Goal: Task Accomplishment & Management: Complete application form

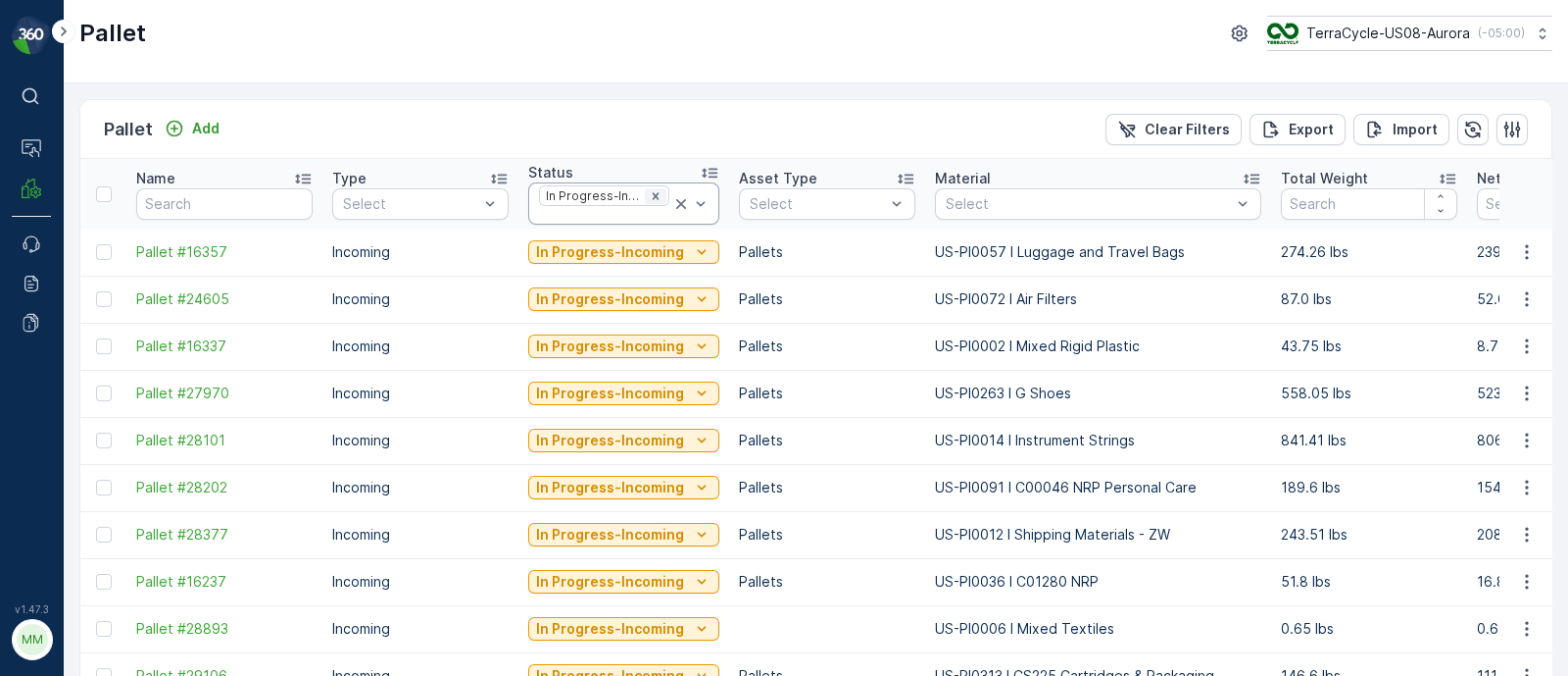
click at [650, 189] on icon "Remove In Progress-Incoming" at bounding box center [656, 196] width 14 height 14
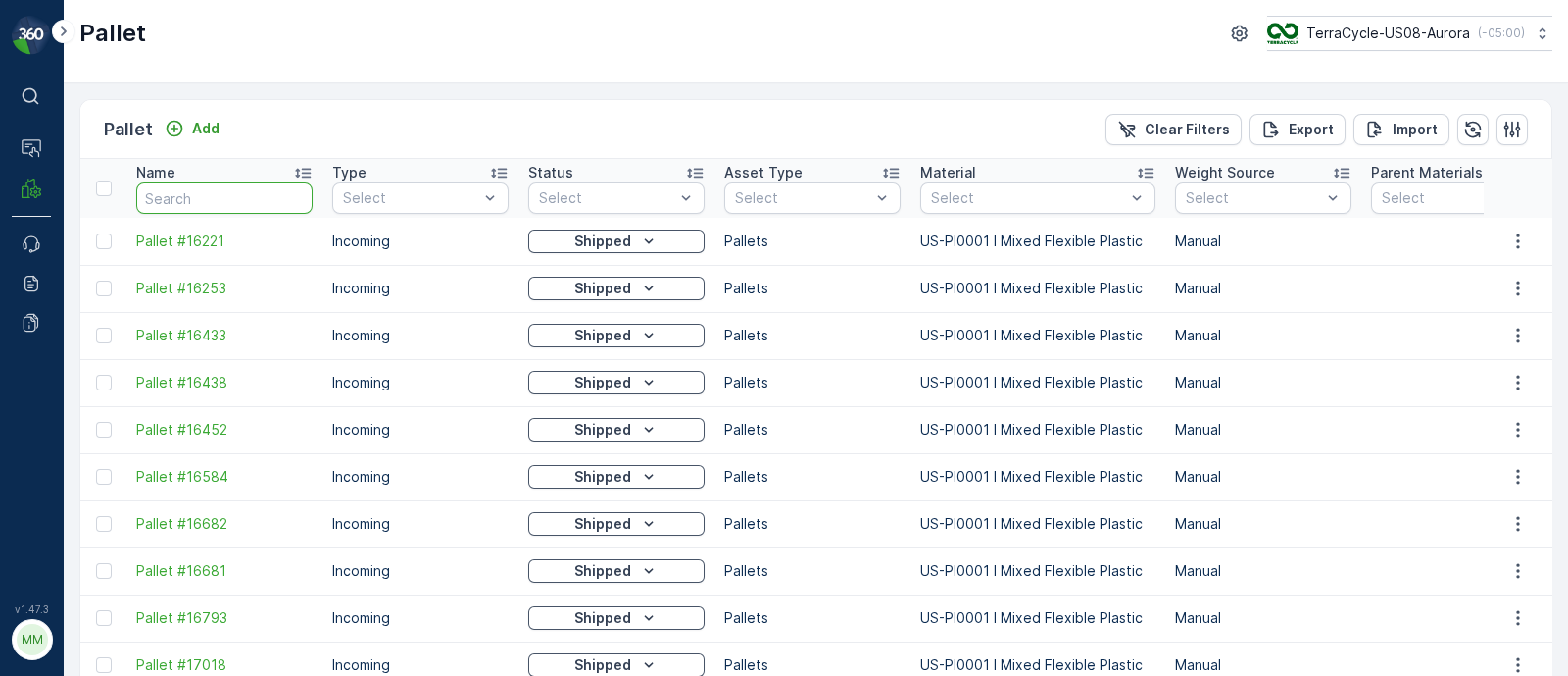
click at [173, 195] on input "text" at bounding box center [224, 198] width 176 height 32
type input "SC7112"
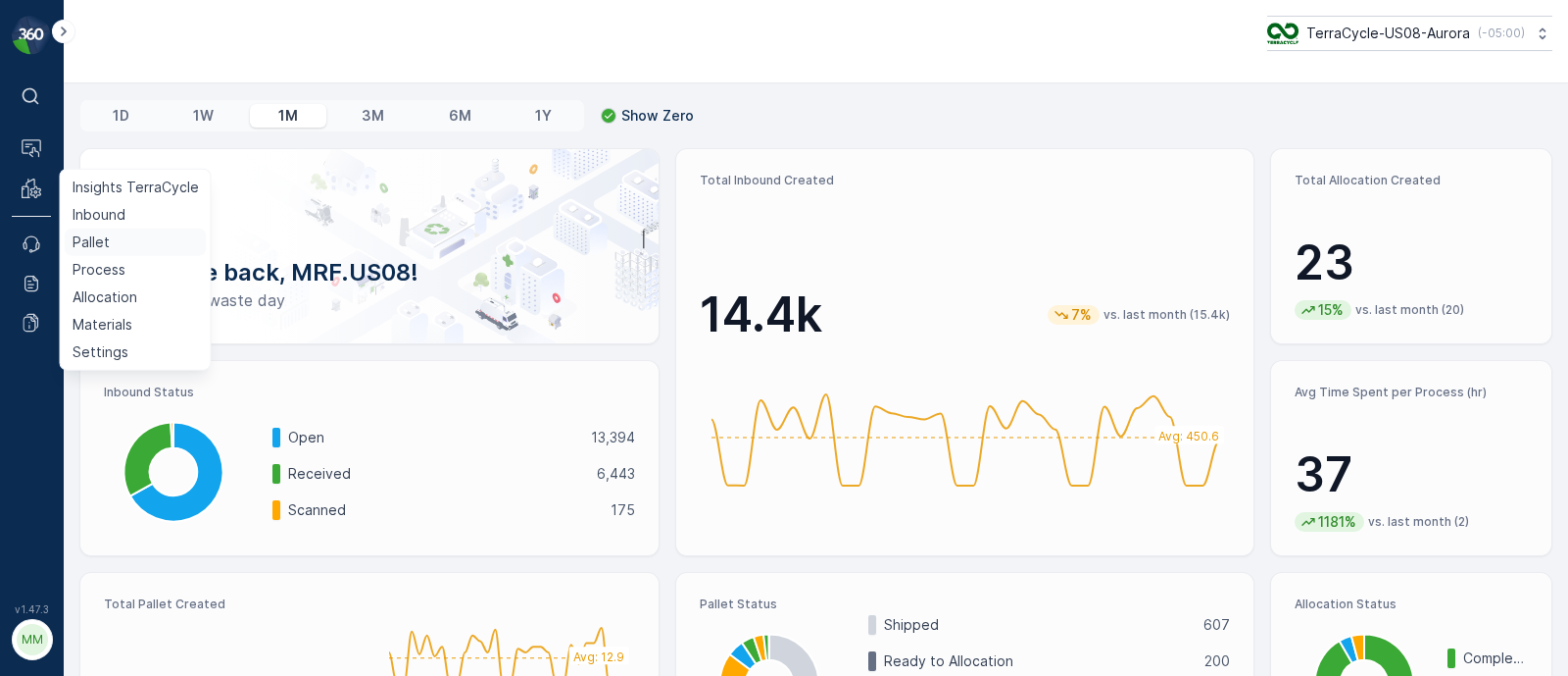
click at [87, 242] on p "Pallet" at bounding box center [91, 242] width 37 height 20
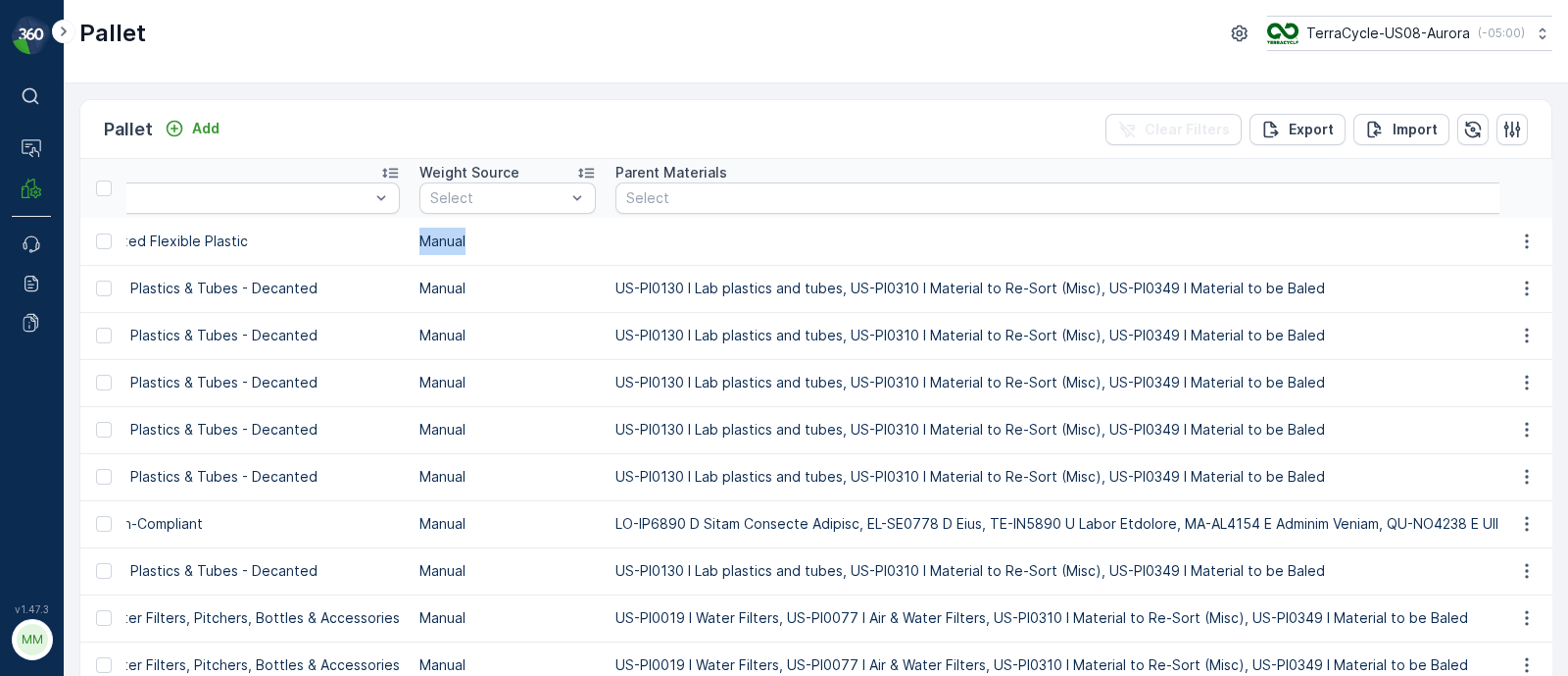
drag, startPoint x: 1315, startPoint y: 234, endPoint x: 1567, endPoint y: 222, distance: 252.3
click at [1567, 222] on div "Pallet Add Clear Filters Export Import Name Type Select Status Select Asset Typ…" at bounding box center [816, 379] width 1504 height 592
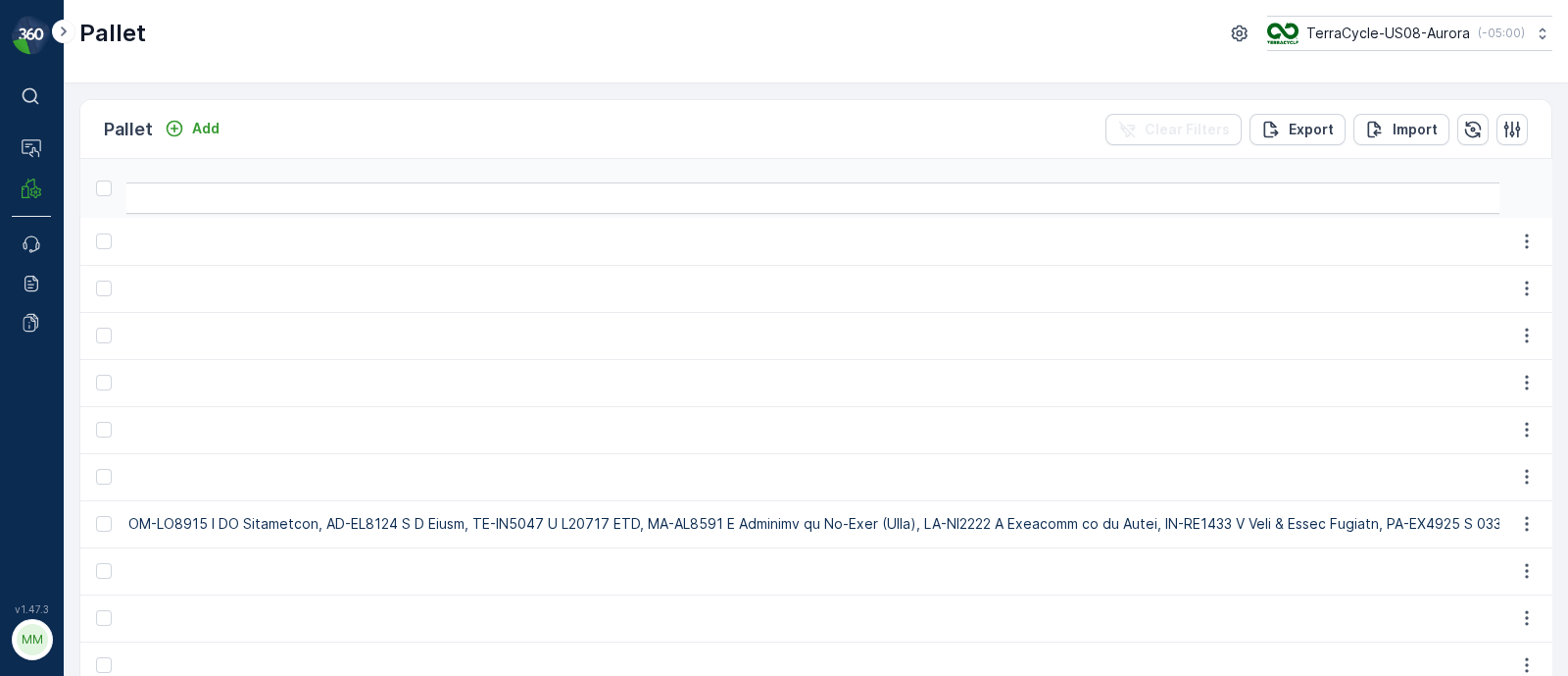
scroll to position [0, 15350]
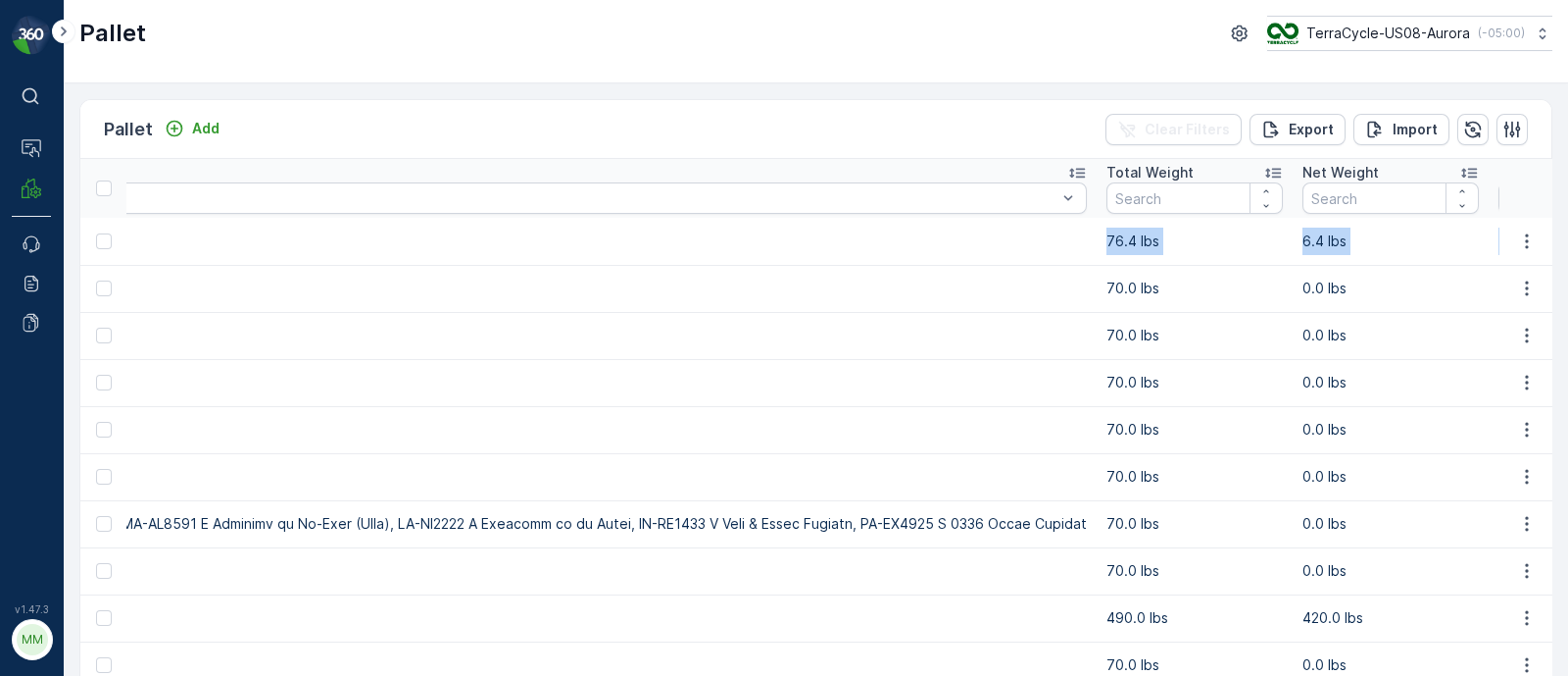
drag, startPoint x: 1251, startPoint y: 259, endPoint x: 1567, endPoint y: 232, distance: 317.2
click at [1567, 232] on div "Pallet Add Clear Filters Export Import Name Type Select Status Select Asset Typ…" at bounding box center [816, 379] width 1504 height 592
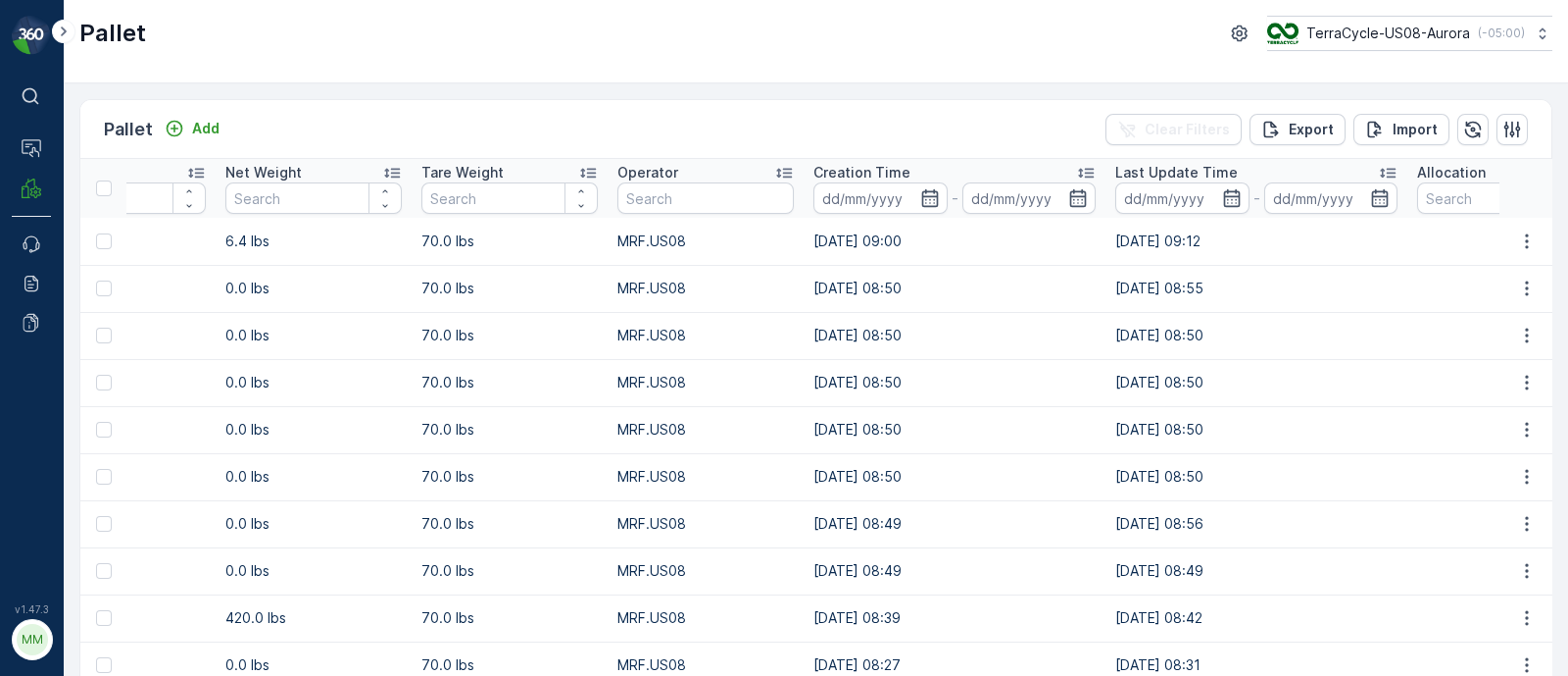
scroll to position [0, 16572]
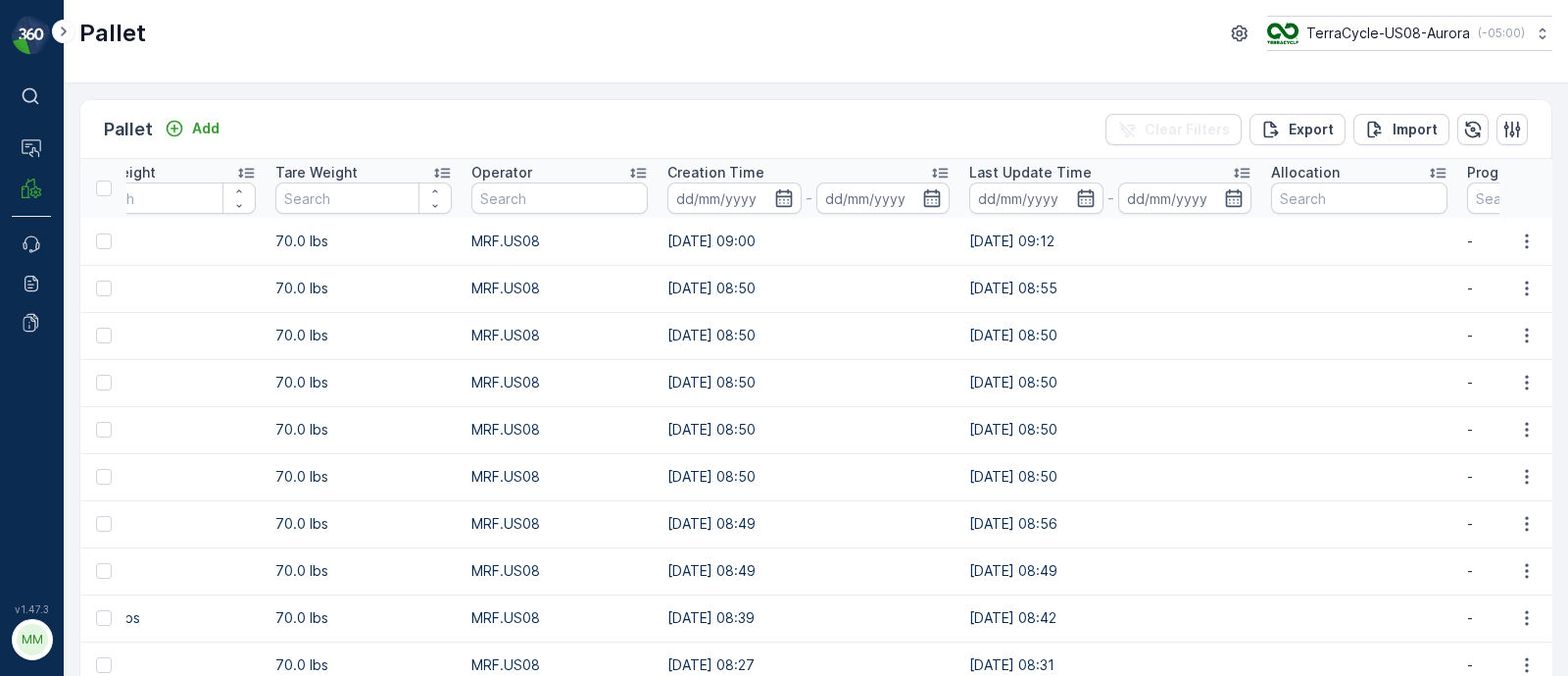
drag, startPoint x: 1308, startPoint y: 247, endPoint x: 1105, endPoint y: 253, distance: 203.1
type input "A1"
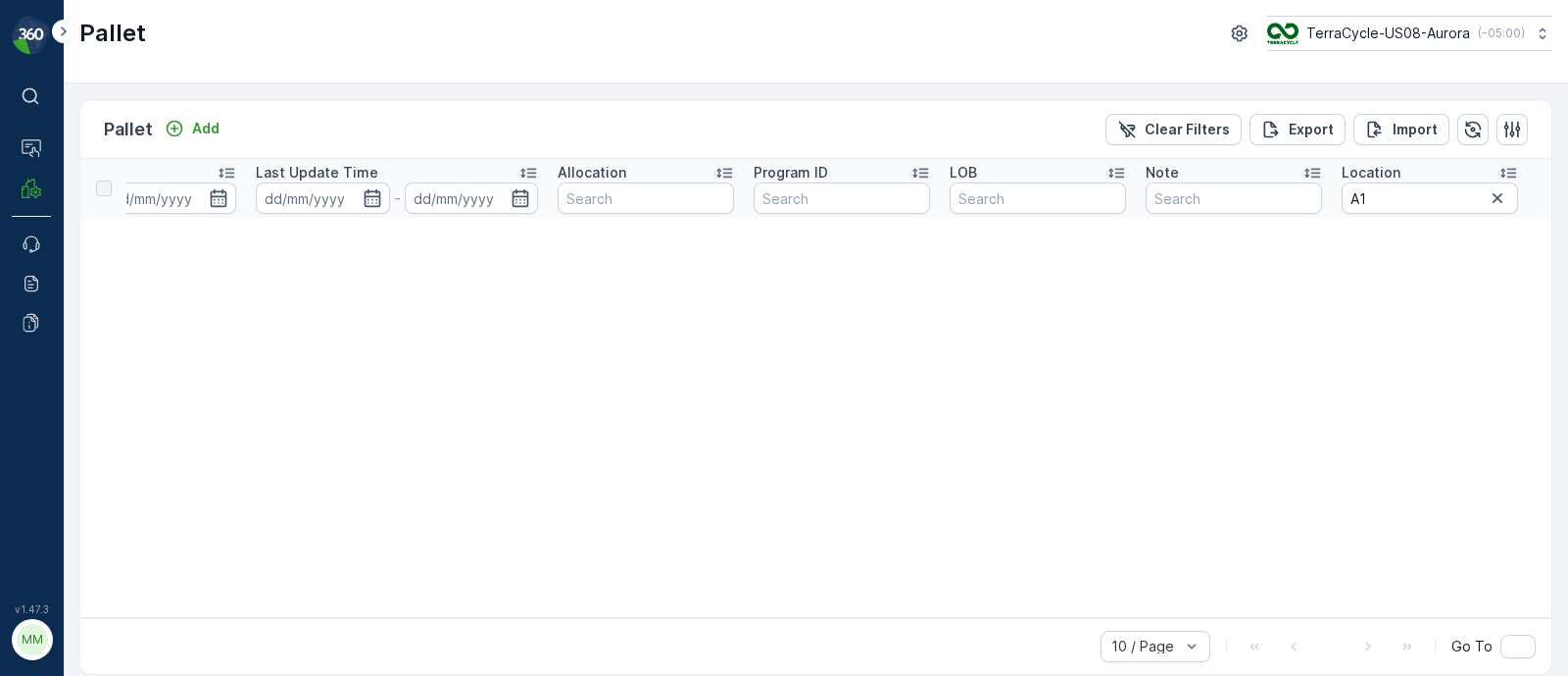
scroll to position [0, 2342]
click at [1490, 203] on icon "button" at bounding box center [1497, 198] width 20 height 20
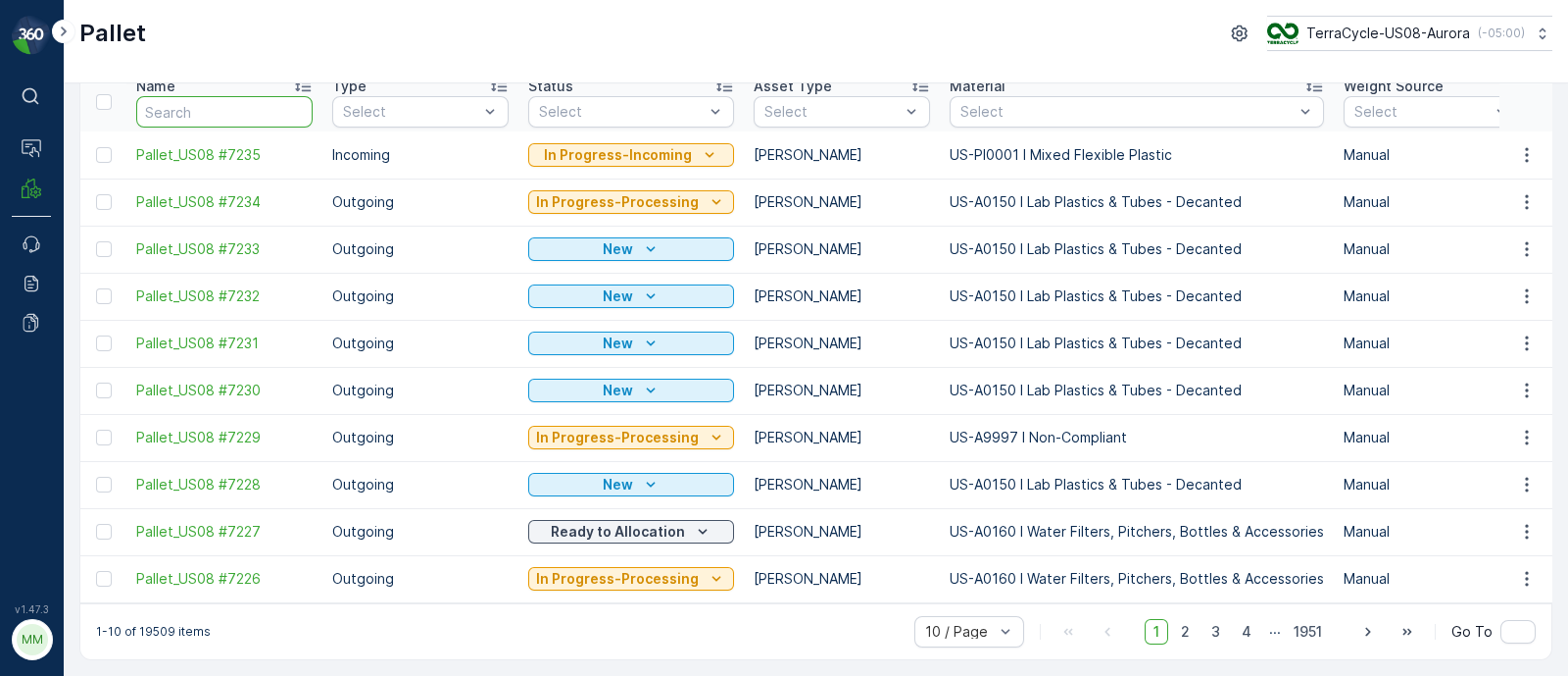
click at [191, 110] on input "text" at bounding box center [224, 113] width 176 height 32
type input "SC7112"
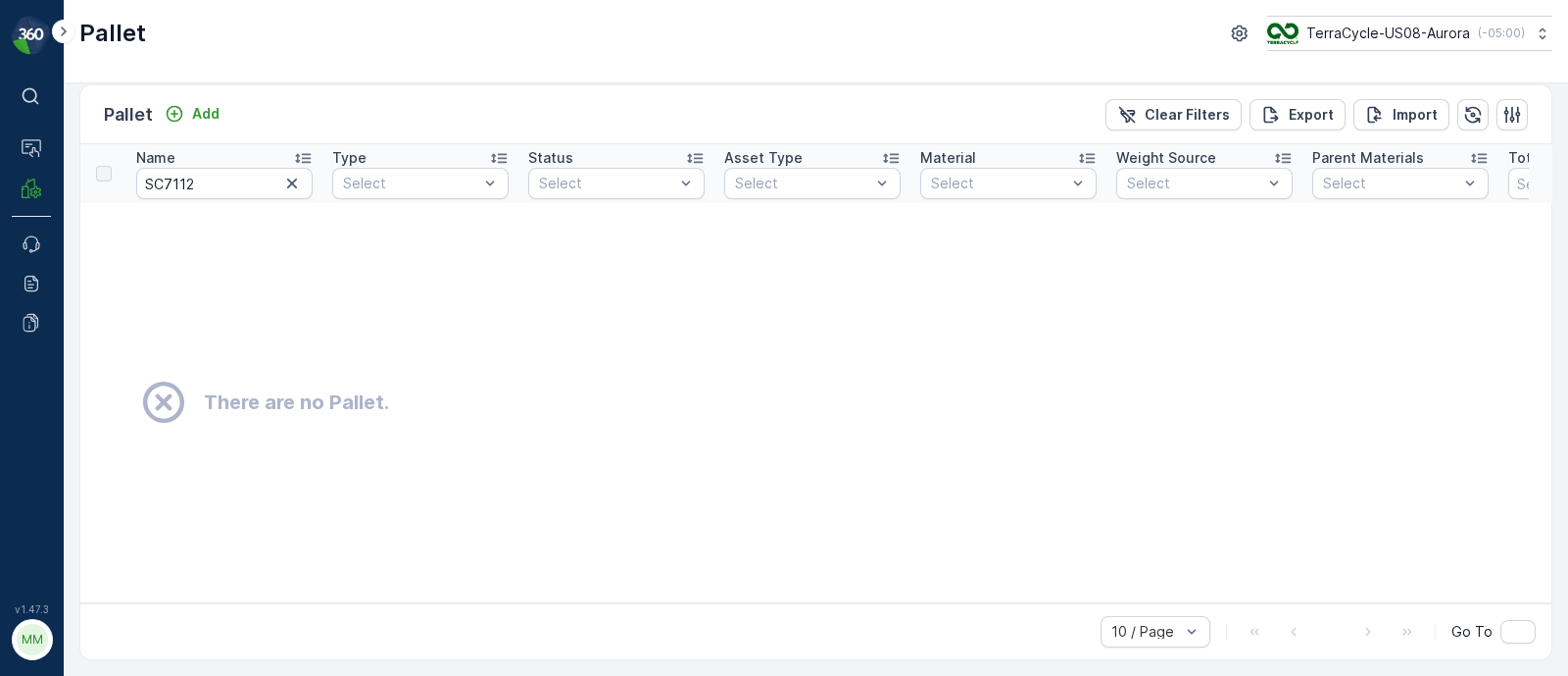
scroll to position [22, 0]
drag, startPoint x: 190, startPoint y: 179, endPoint x: 83, endPoint y: 174, distance: 107.1
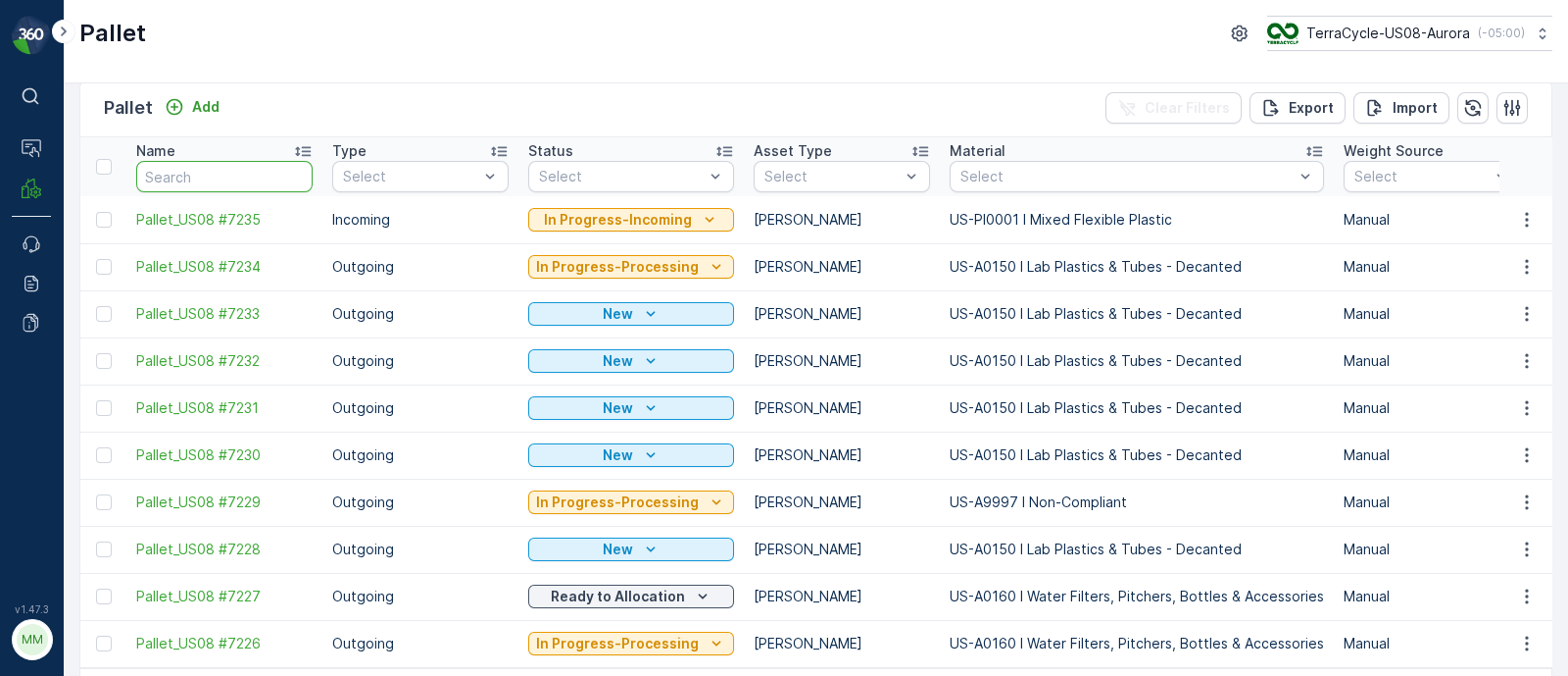
click at [262, 174] on input "text" at bounding box center [224, 177] width 176 height 32
type input "SC"
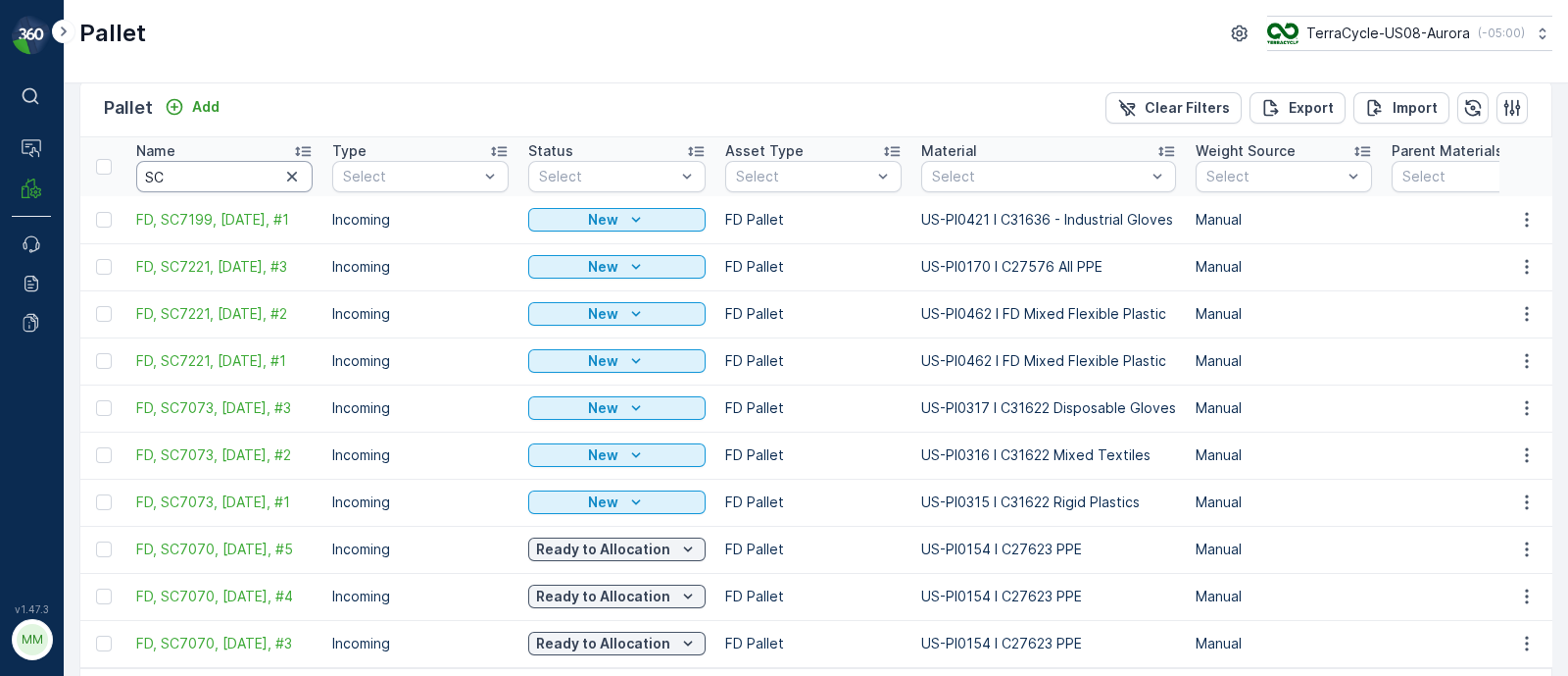
click at [254, 174] on input "SC" at bounding box center [224, 177] width 176 height 32
type input "SC6893"
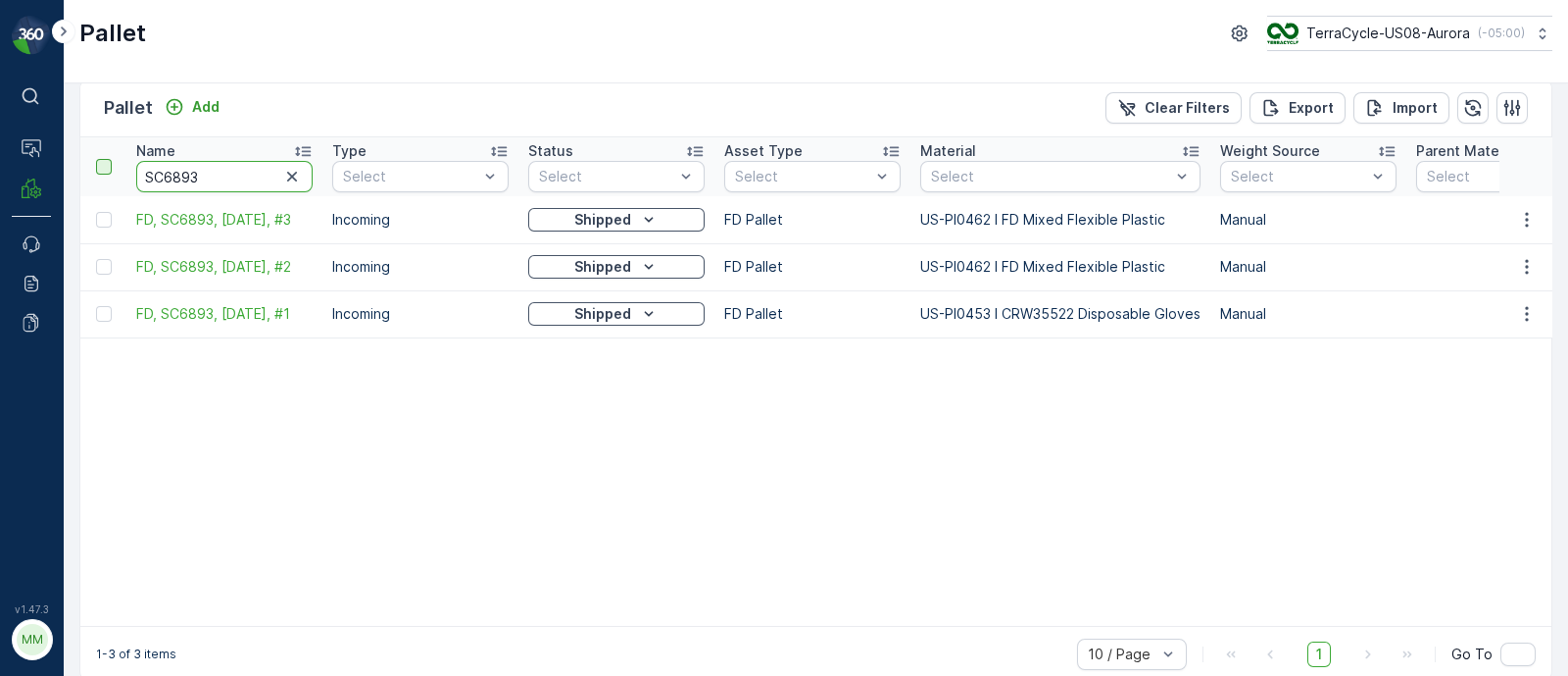
drag, startPoint x: 219, startPoint y: 168, endPoint x: 104, endPoint y: 160, distance: 115.3
click at [230, 174] on input "SC6893" at bounding box center [224, 177] width 176 height 32
drag, startPoint x: 216, startPoint y: 168, endPoint x: 96, endPoint y: 175, distance: 120.2
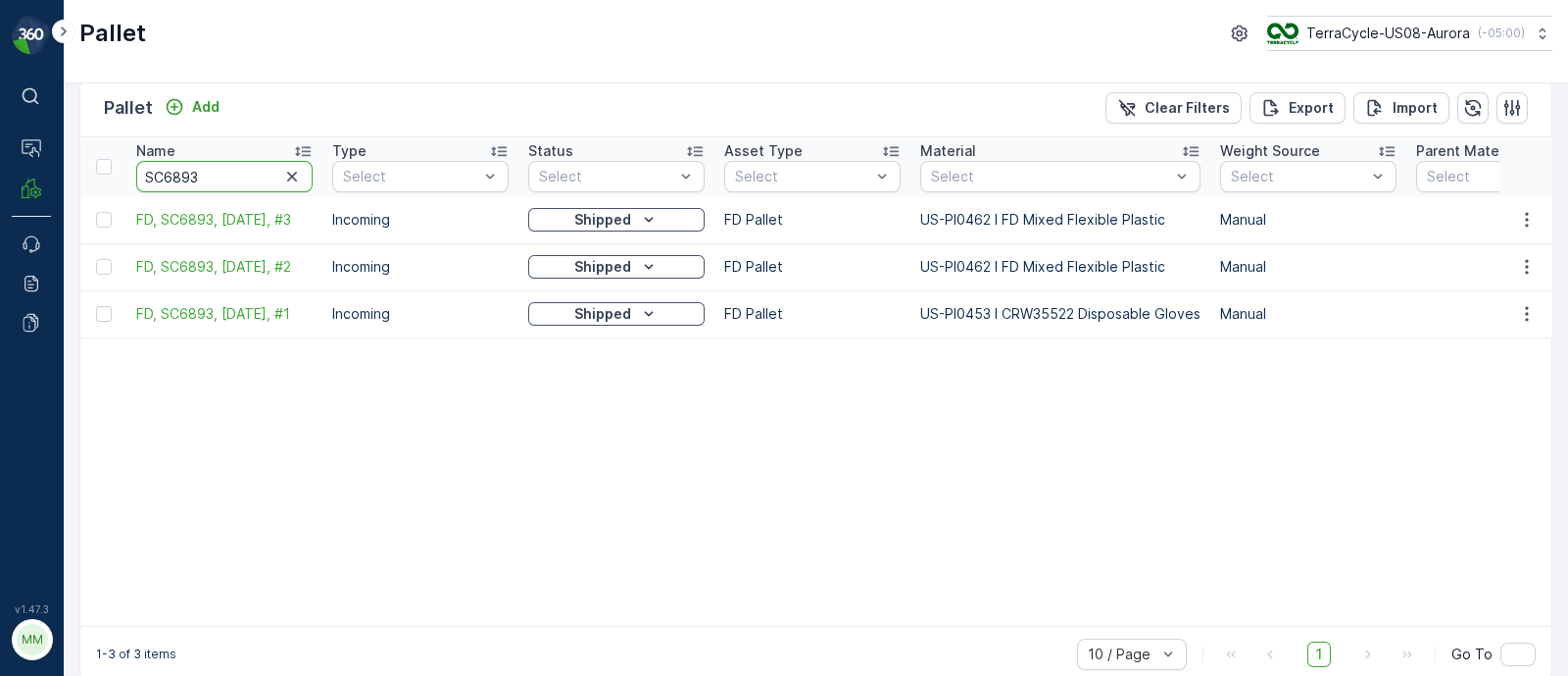
paste input "7158"
type input "SC7158"
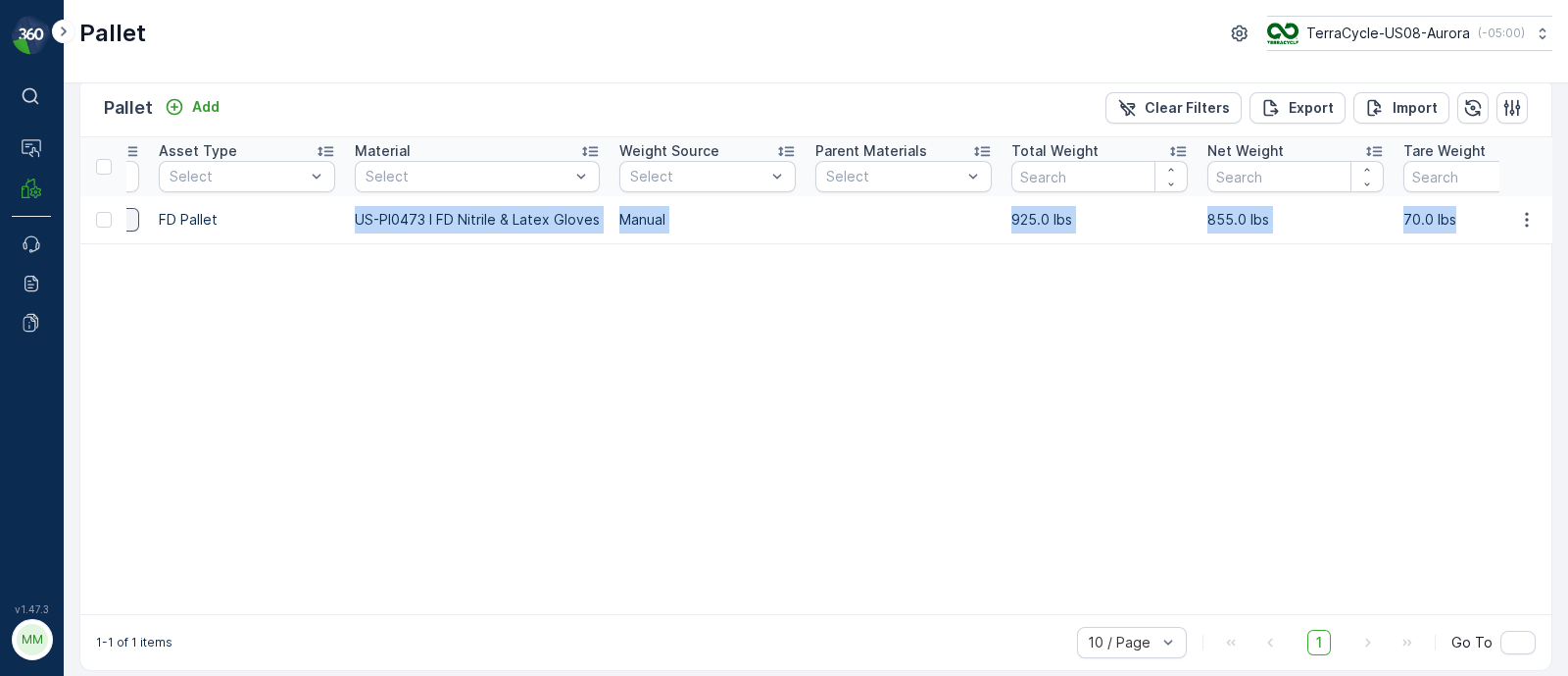
drag, startPoint x: 906, startPoint y: 236, endPoint x: 1567, endPoint y: 206, distance: 661.7
click at [1567, 206] on div "Pallet Add Clear Filters Export Import Name SC7158 Type Select Status Select As…" at bounding box center [816, 379] width 1504 height 592
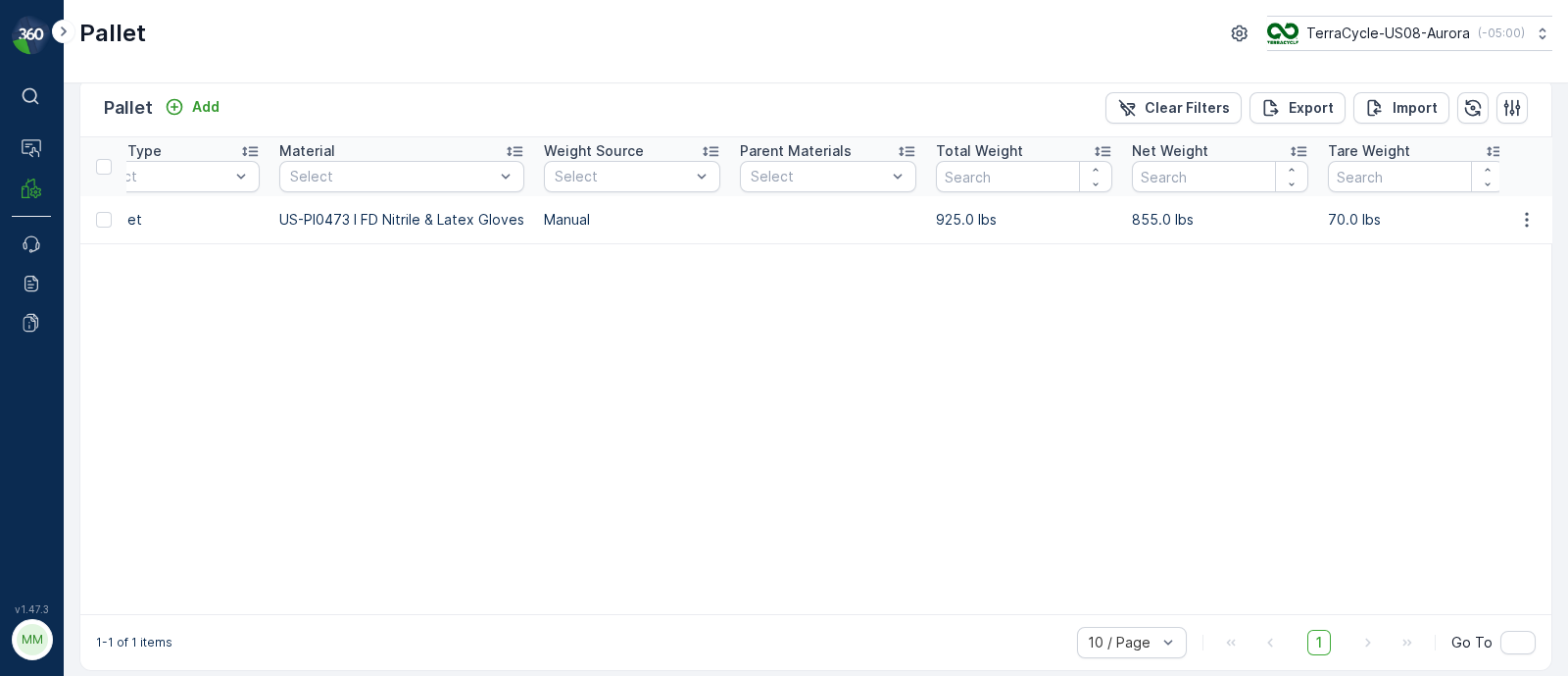
click at [1431, 262] on table "Name SC7158 Type Select Status Select Asset Type Select Material Select Weight …" at bounding box center [1393, 375] width 3908 height 477
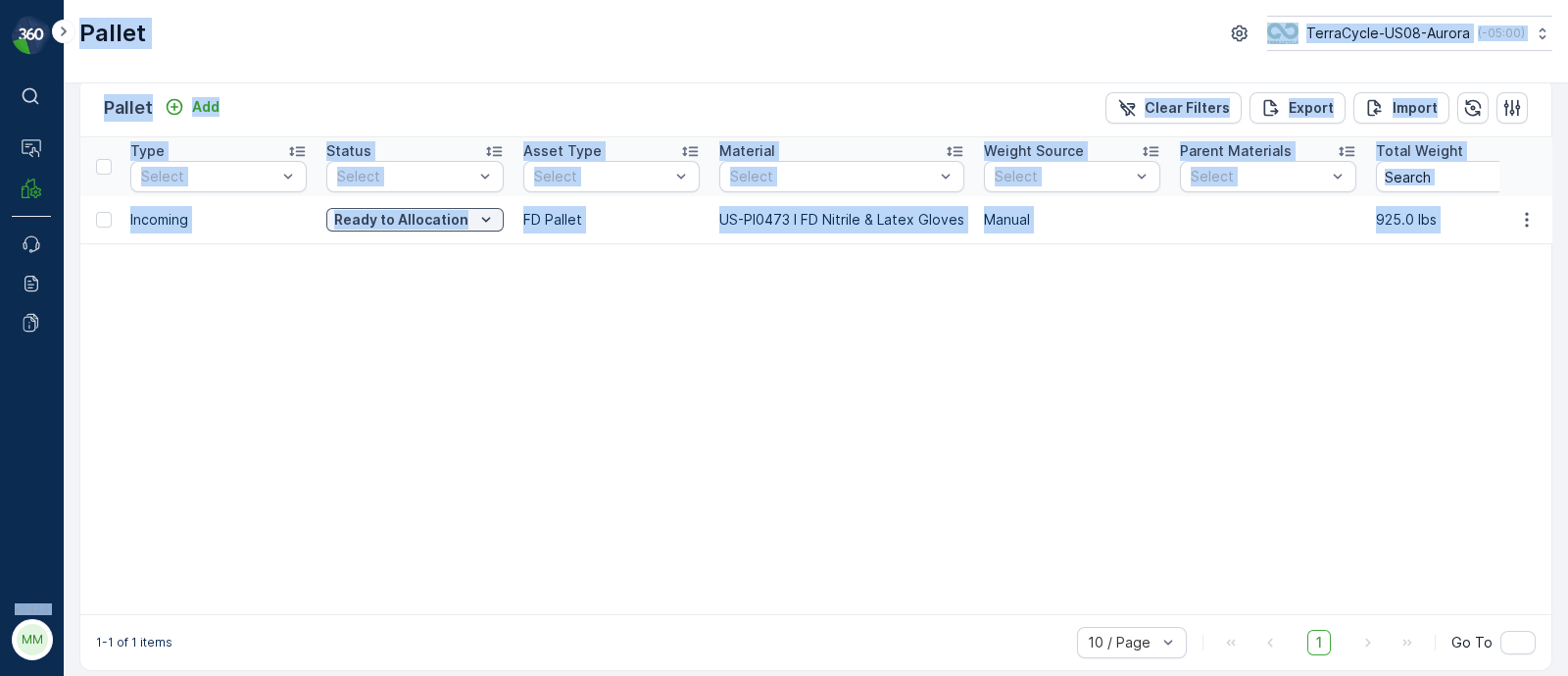
scroll to position [0, 0]
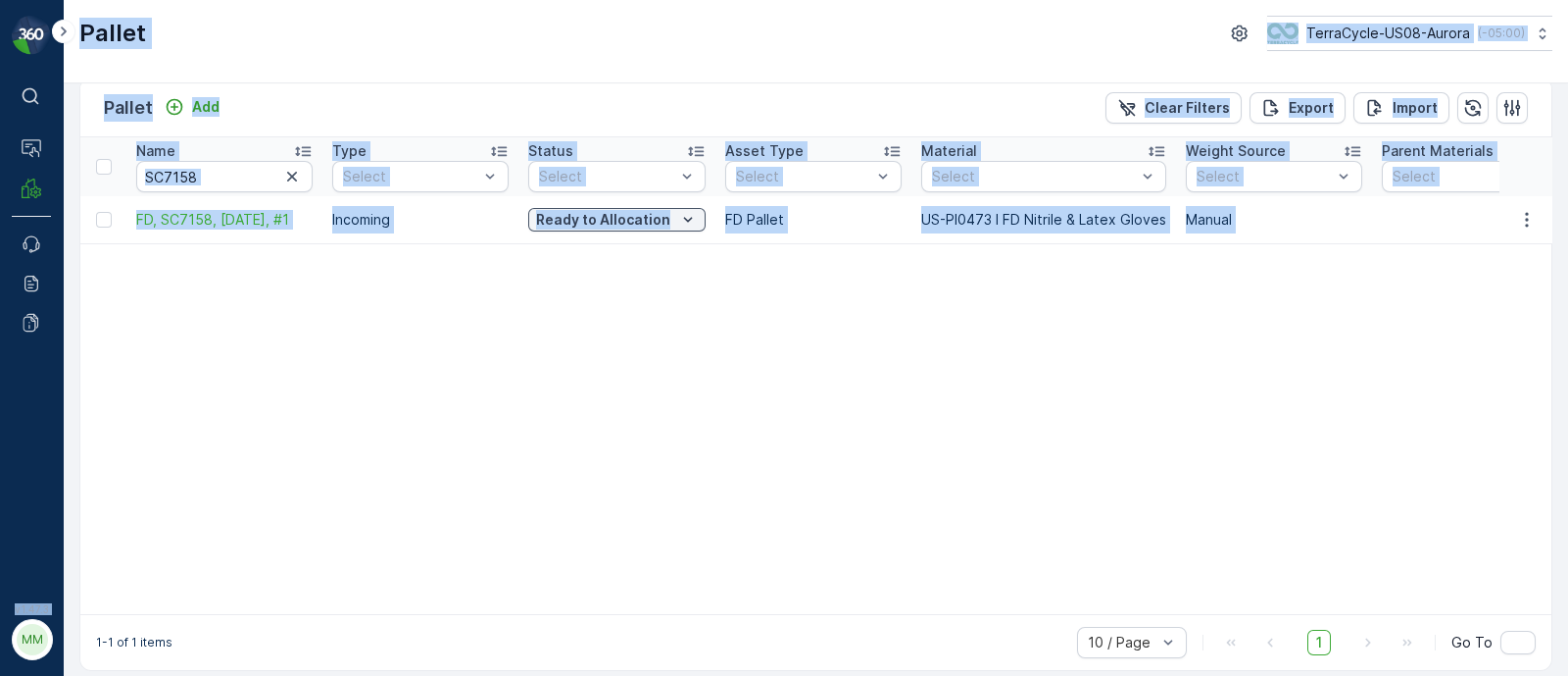
drag, startPoint x: 1391, startPoint y: 229, endPoint x: 54, endPoint y: 230, distance: 1337.0
click at [54, 230] on div "⌘B Operations MRF Events Reports Documents v 1.47.3 MM MRF.US08 Pallet TerraCyc…" at bounding box center [784, 338] width 1568 height 676
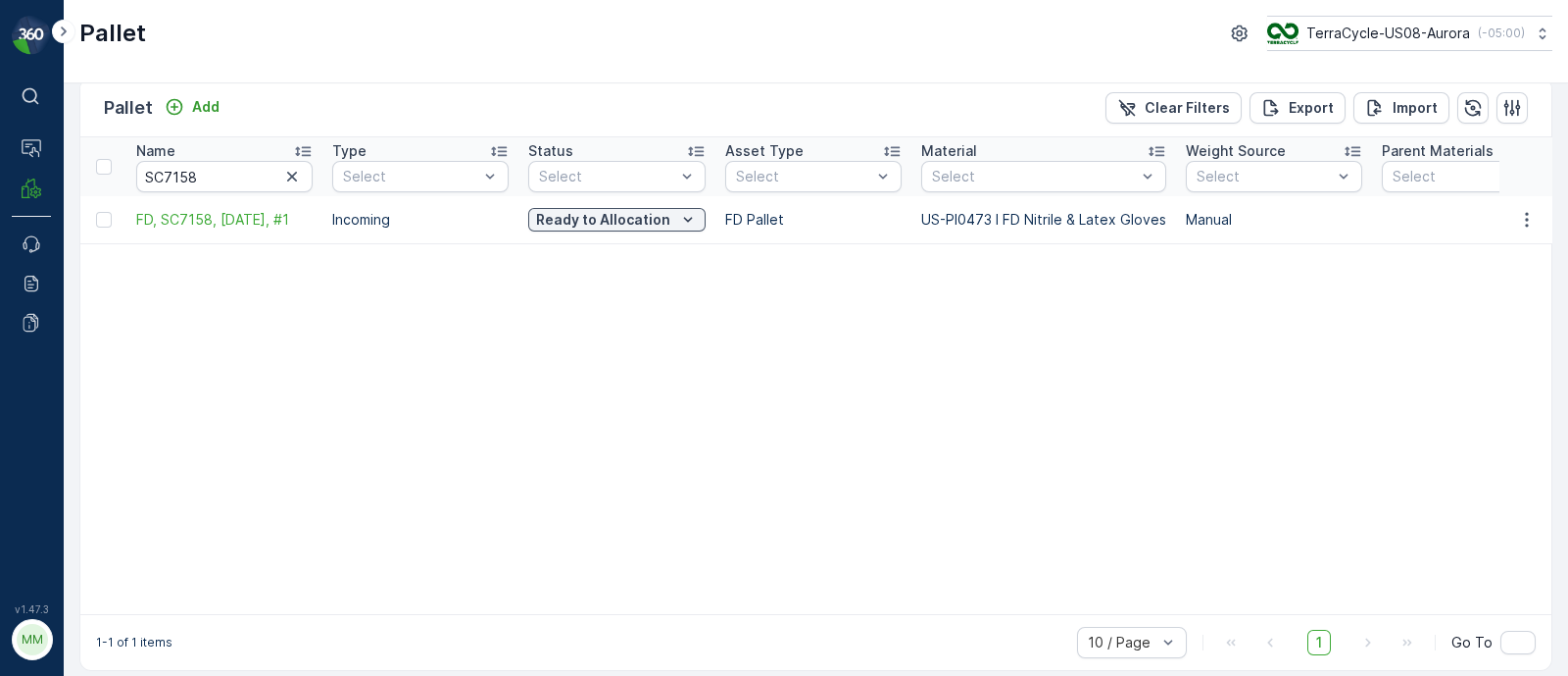
drag, startPoint x: 205, startPoint y: 178, endPoint x: 89, endPoint y: 176, distance: 116.0
paste input "FD, TC????, [DATE], #1"
type input "FD, TC????, [DATE], #1"
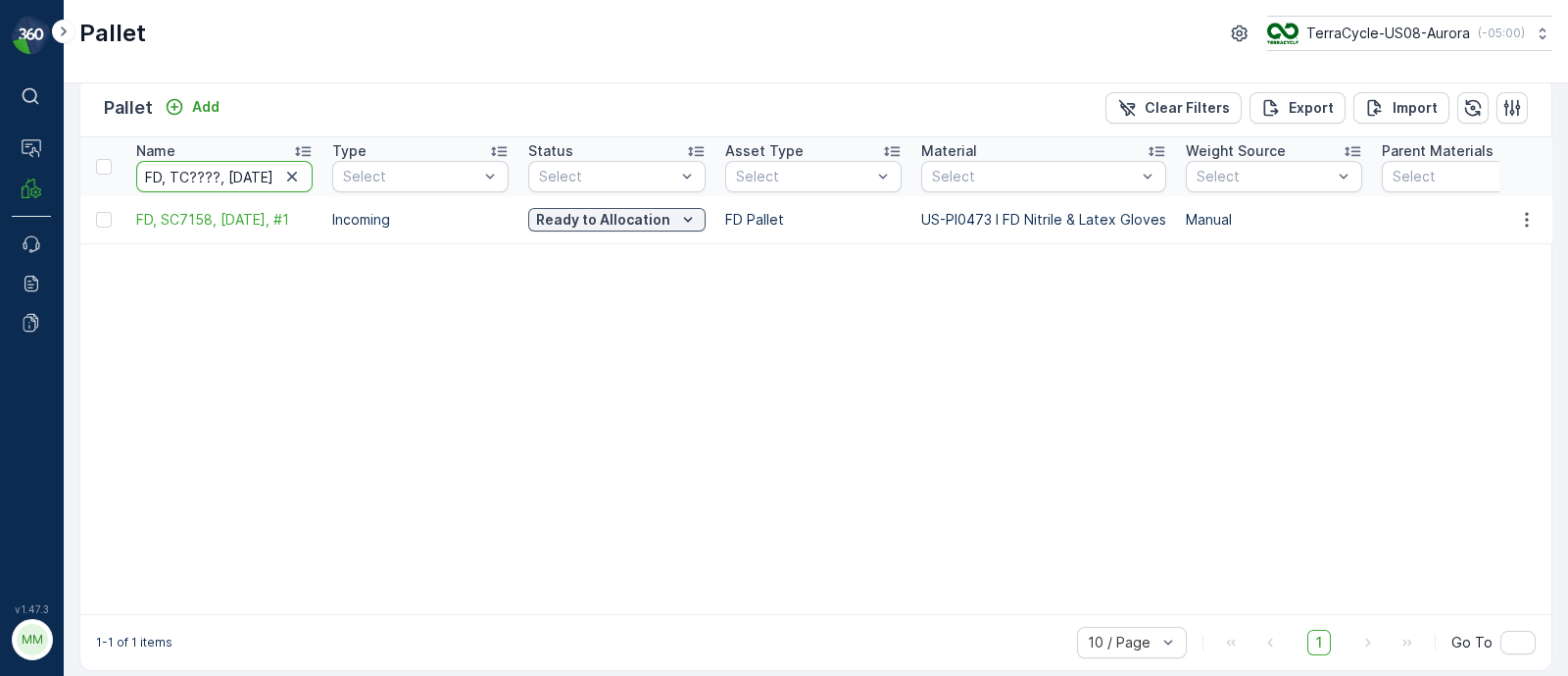
scroll to position [0, 33]
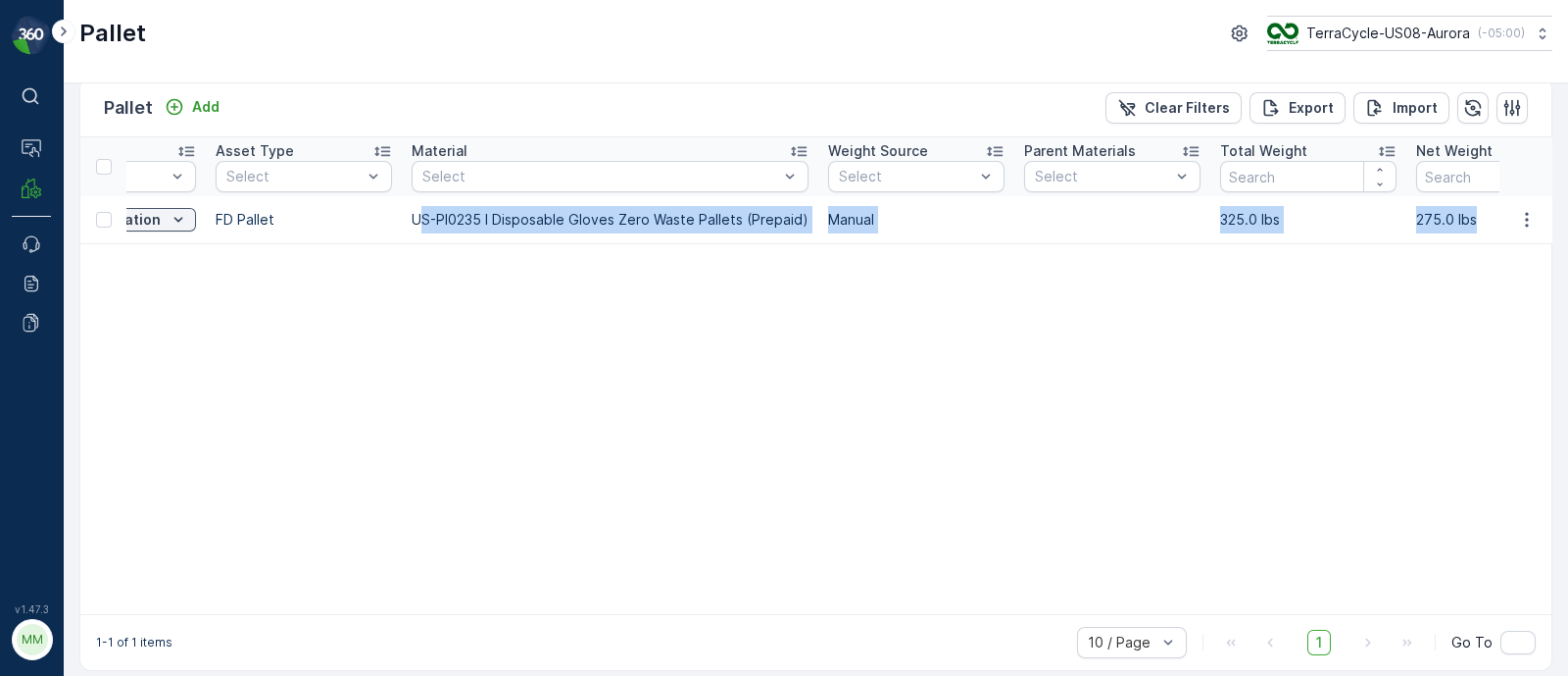
drag, startPoint x: 926, startPoint y: 205, endPoint x: 1567, endPoint y: 219, distance: 641.2
click at [1567, 219] on div "Pallet Add Clear Filters Export Import Name FD, TC????, [DATE], #1 Type Select …" at bounding box center [816, 379] width 1504 height 592
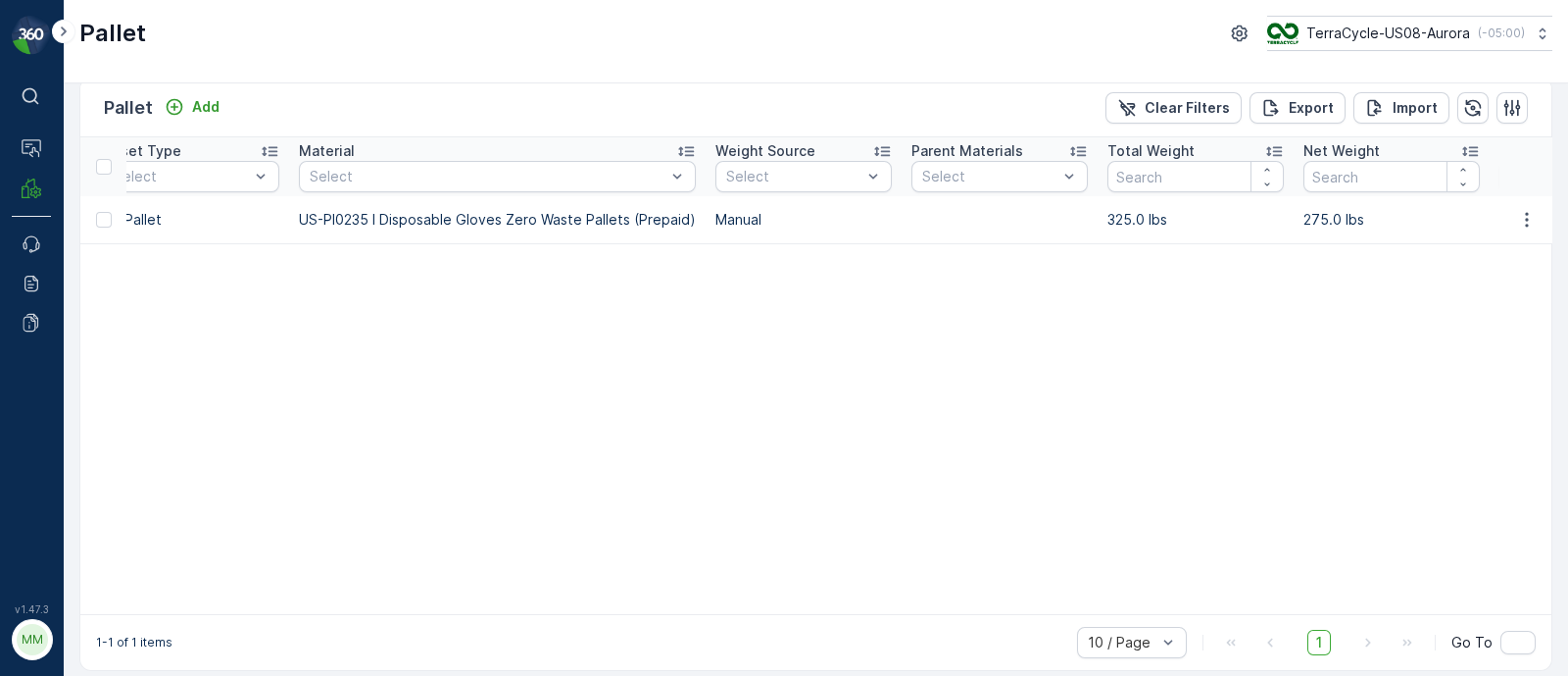
click at [1439, 261] on table "Name FD, TC????, [DATE], #1 Type Select Status Select Asset Type Select Materia…" at bounding box center [1487, 375] width 4060 height 477
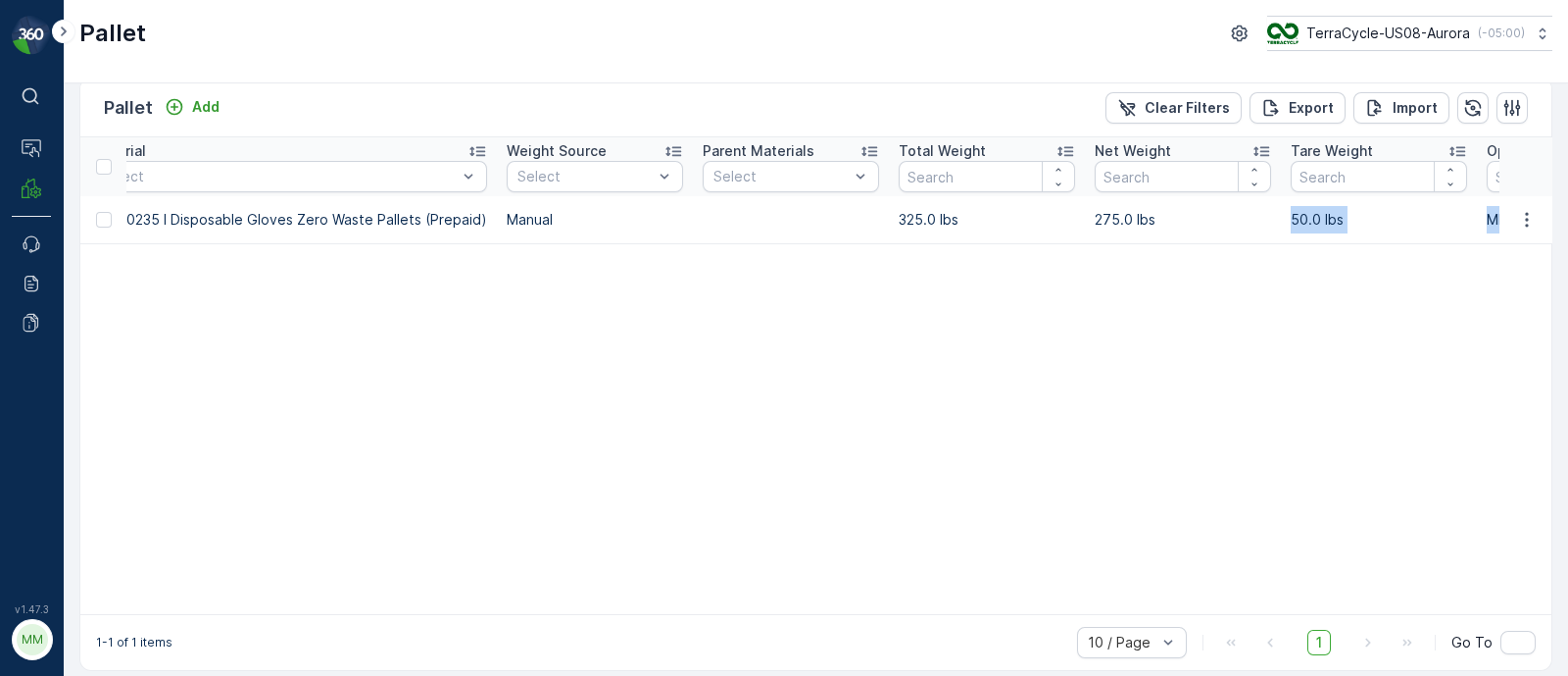
drag, startPoint x: 1447, startPoint y: 228, endPoint x: 1550, endPoint y: 208, distance: 104.9
click at [1550, 208] on div "Pallet Add Clear Filters Export Import Name FD, TC????, [DATE], #1 Type Select …" at bounding box center [816, 379] width 1504 height 592
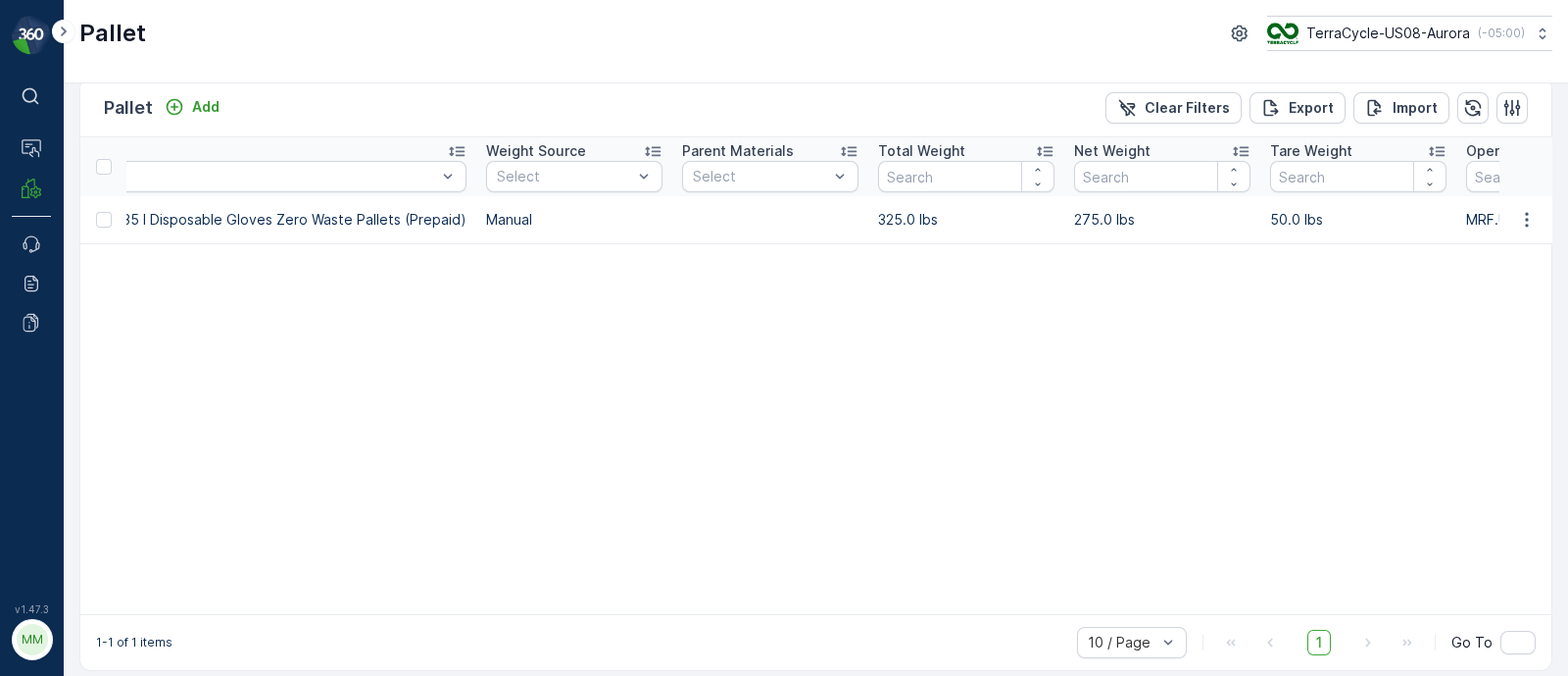
click at [1419, 272] on table "Name FD, TC????, [DATE], #1 Type Select Status Select Asset Type Select Materia…" at bounding box center [1259, 375] width 4060 height 477
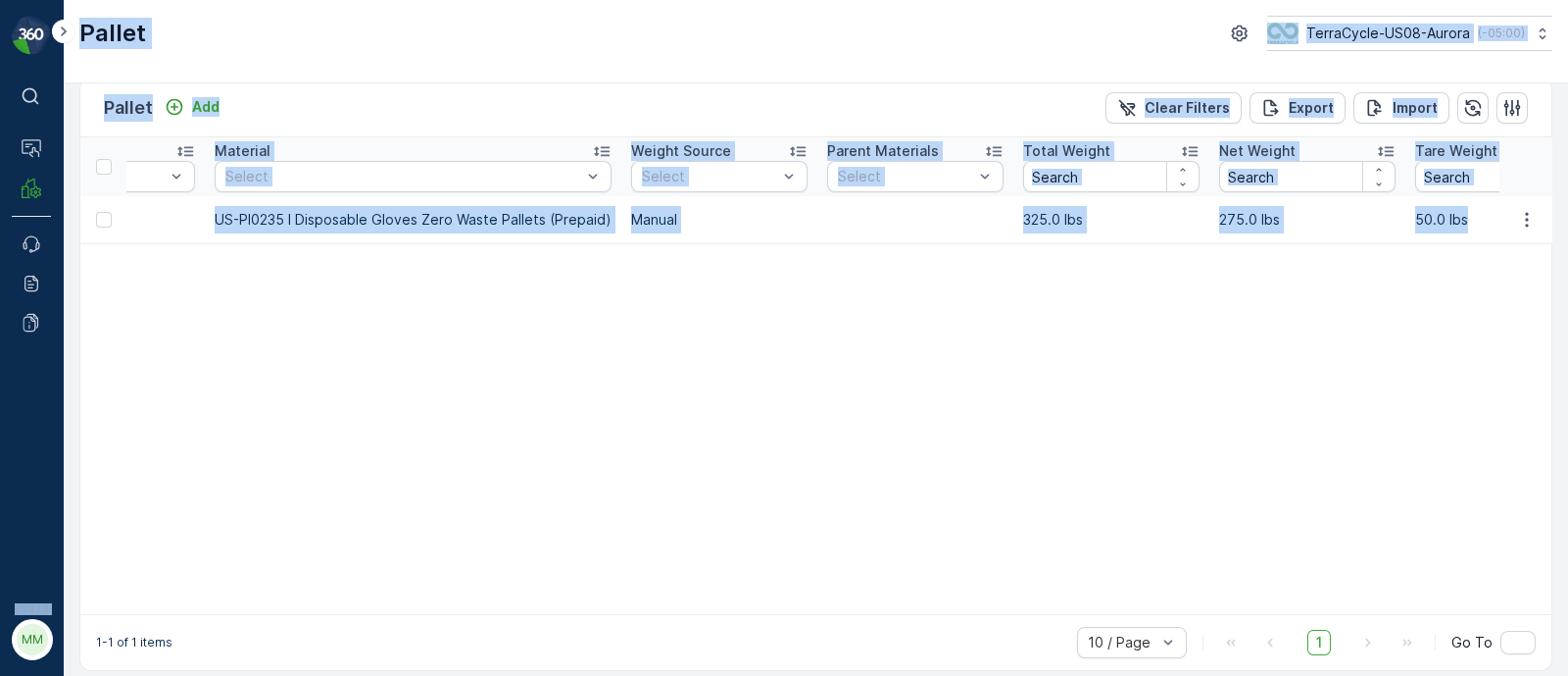
scroll to position [0, 0]
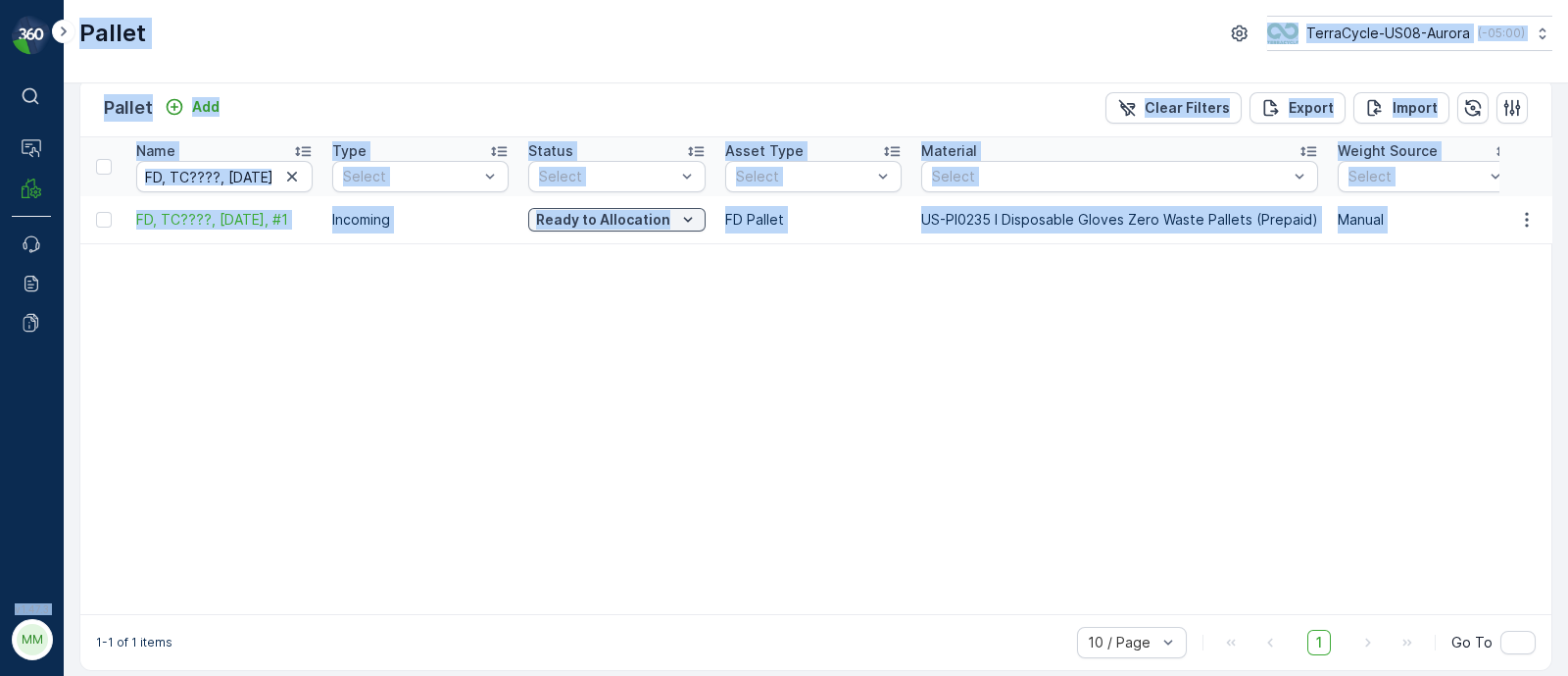
drag, startPoint x: 1374, startPoint y: 223, endPoint x: 2, endPoint y: 193, distance: 1372.3
click at [2, 193] on div "⌘B Operations MRF Events Reports Documents v 1.47.3 MM MRF.US08 Pallet TerraCyc…" at bounding box center [784, 338] width 1568 height 676
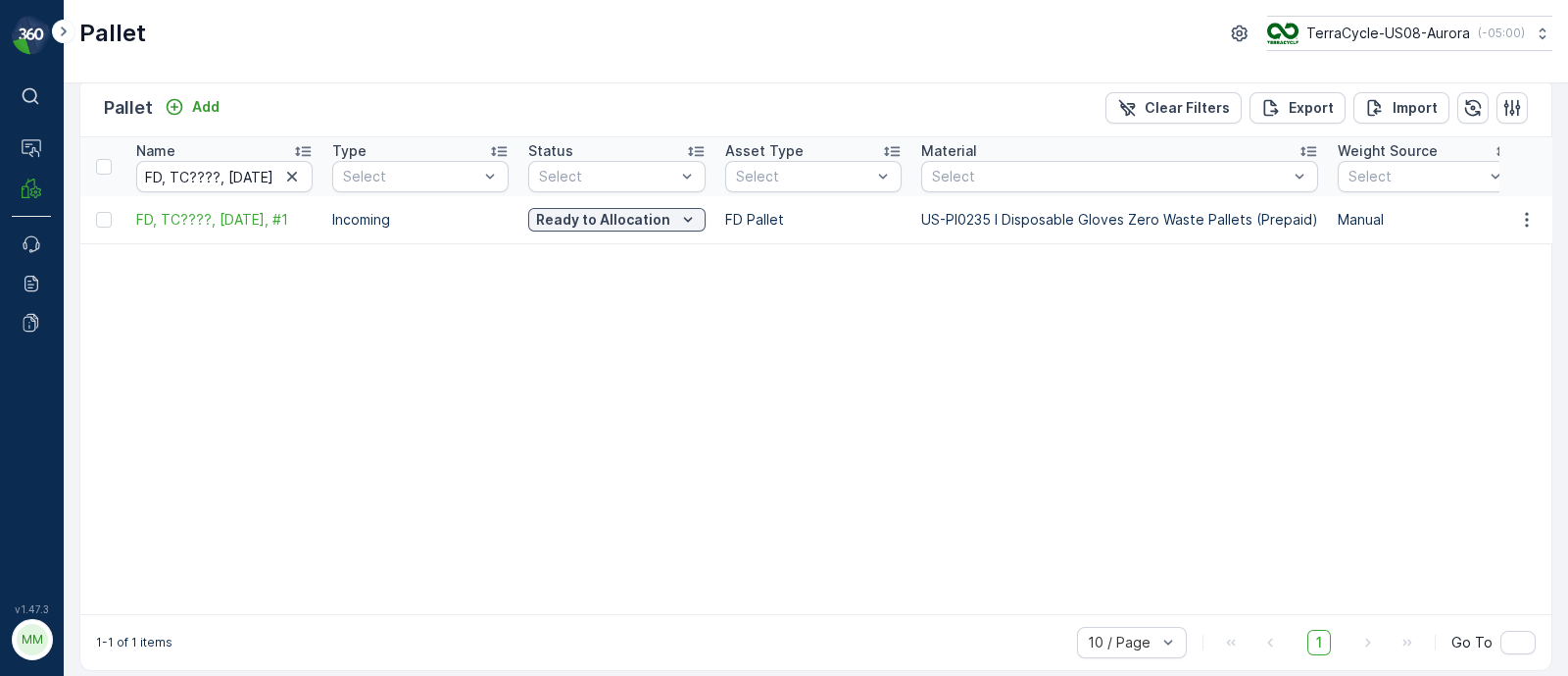
click at [1530, 217] on icon "button" at bounding box center [1527, 220] width 20 height 20
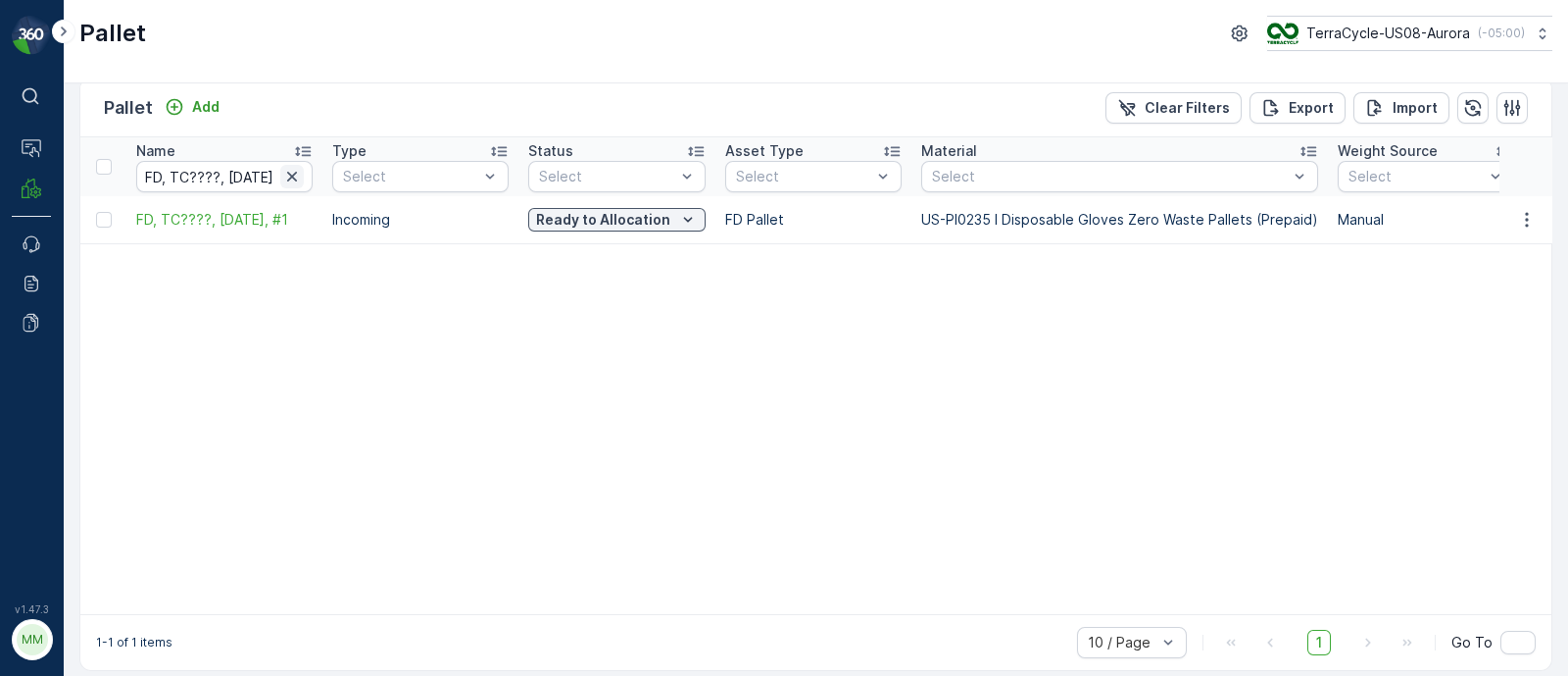
click at [290, 178] on icon "button" at bounding box center [293, 176] width 20 height 20
click at [230, 178] on input "text" at bounding box center [224, 177] width 176 height 32
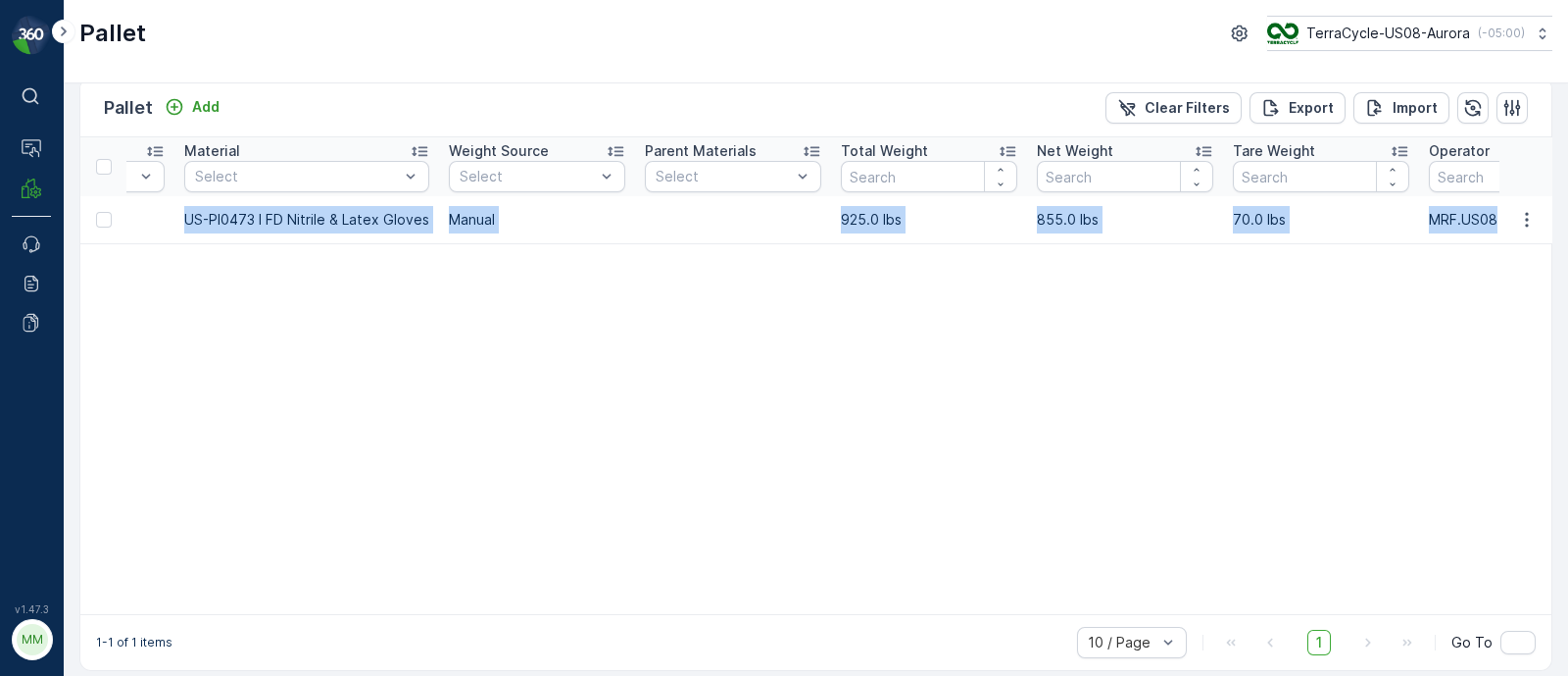
scroll to position [0, 871]
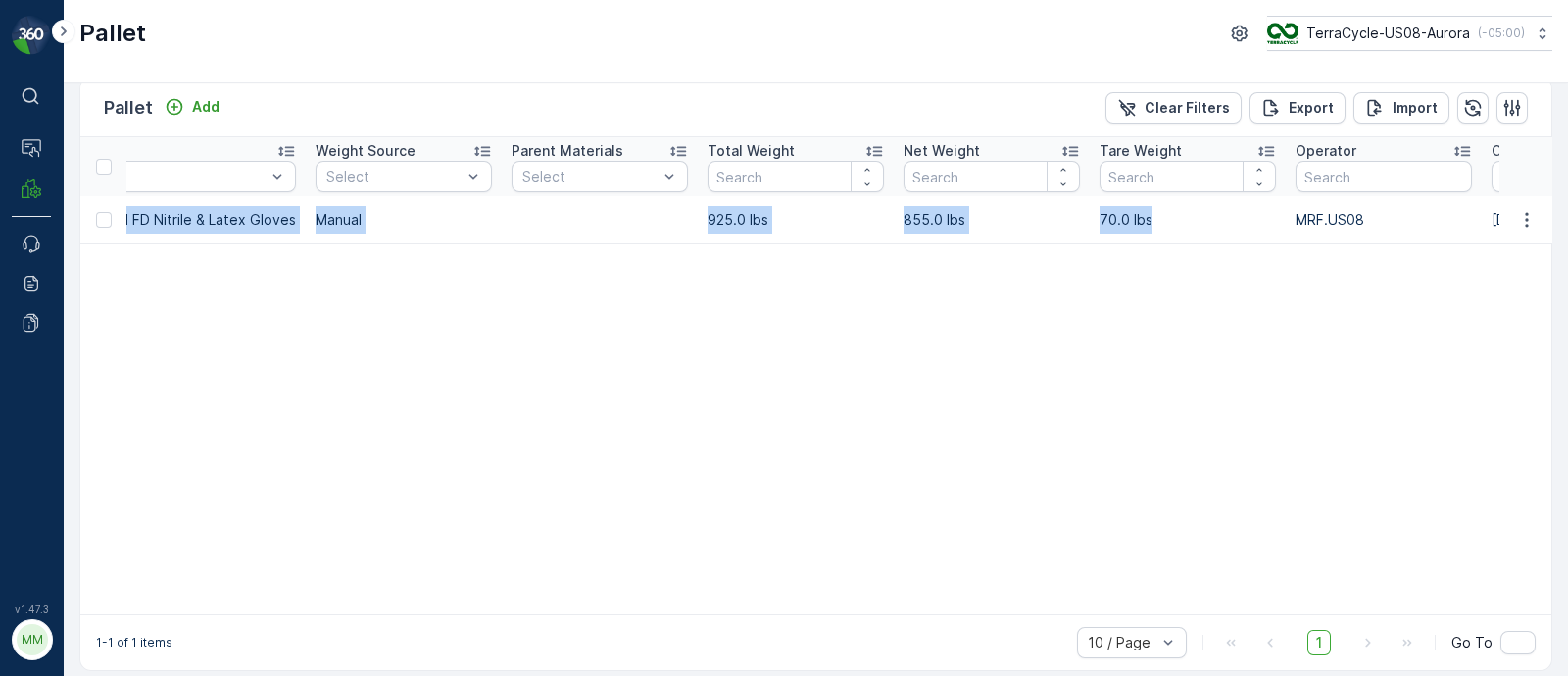
drag, startPoint x: 127, startPoint y: 216, endPoint x: 1177, endPoint y: 232, distance: 1050.1
click at [1177, 232] on tr "FD, SC7158, [DATE], #1 Incoming Ready to Allocation FD Pallet US-PI0473 I FD Ni…" at bounding box center [1164, 219] width 3908 height 47
copy tr "FD, SC7158, [DATE], #1 Incoming Ready to Allocation FD Pallet US-PI0473 I FD Ni…"
click at [222, 237] on td "US-PI0473 I FD Nitrile & Latex Gloves" at bounding box center [173, 219] width 265 height 47
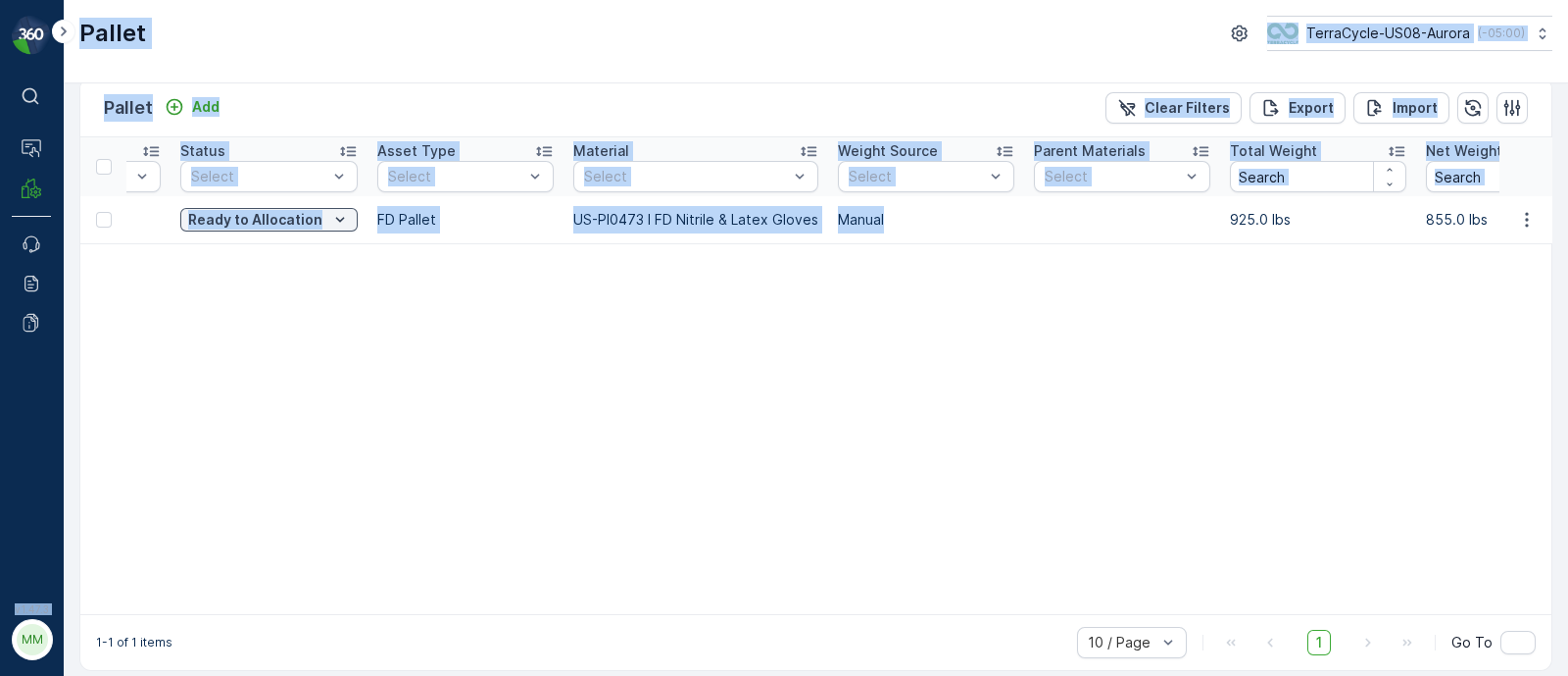
scroll to position [0, 0]
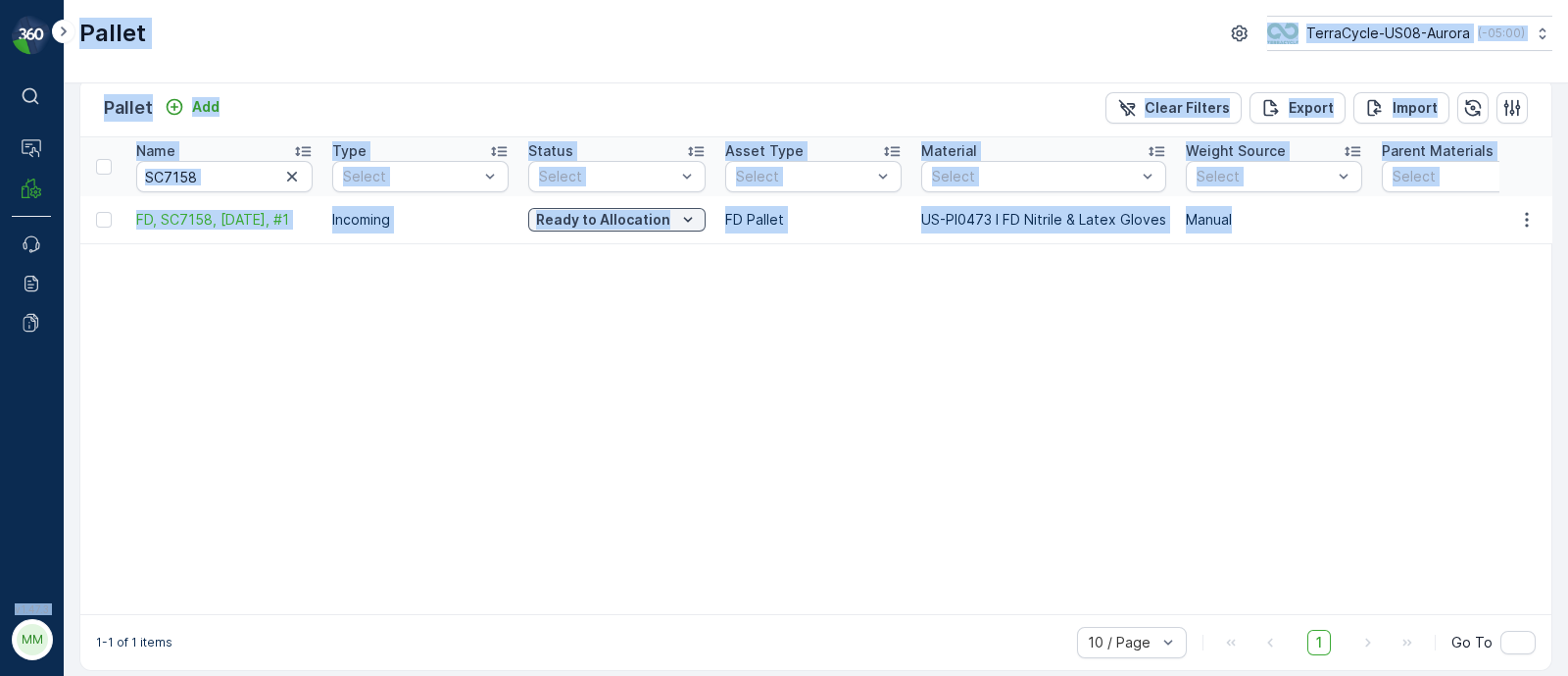
drag, startPoint x: 338, startPoint y: 221, endPoint x: 0, endPoint y: 248, distance: 339.1
click at [0, 248] on div "⌘B Operations MRF Events Reports Documents v 1.47.3 MM MRF.US08 Pallet TerraCyc…" at bounding box center [784, 338] width 1568 height 676
click at [249, 178] on input "SC7158" at bounding box center [224, 177] width 176 height 32
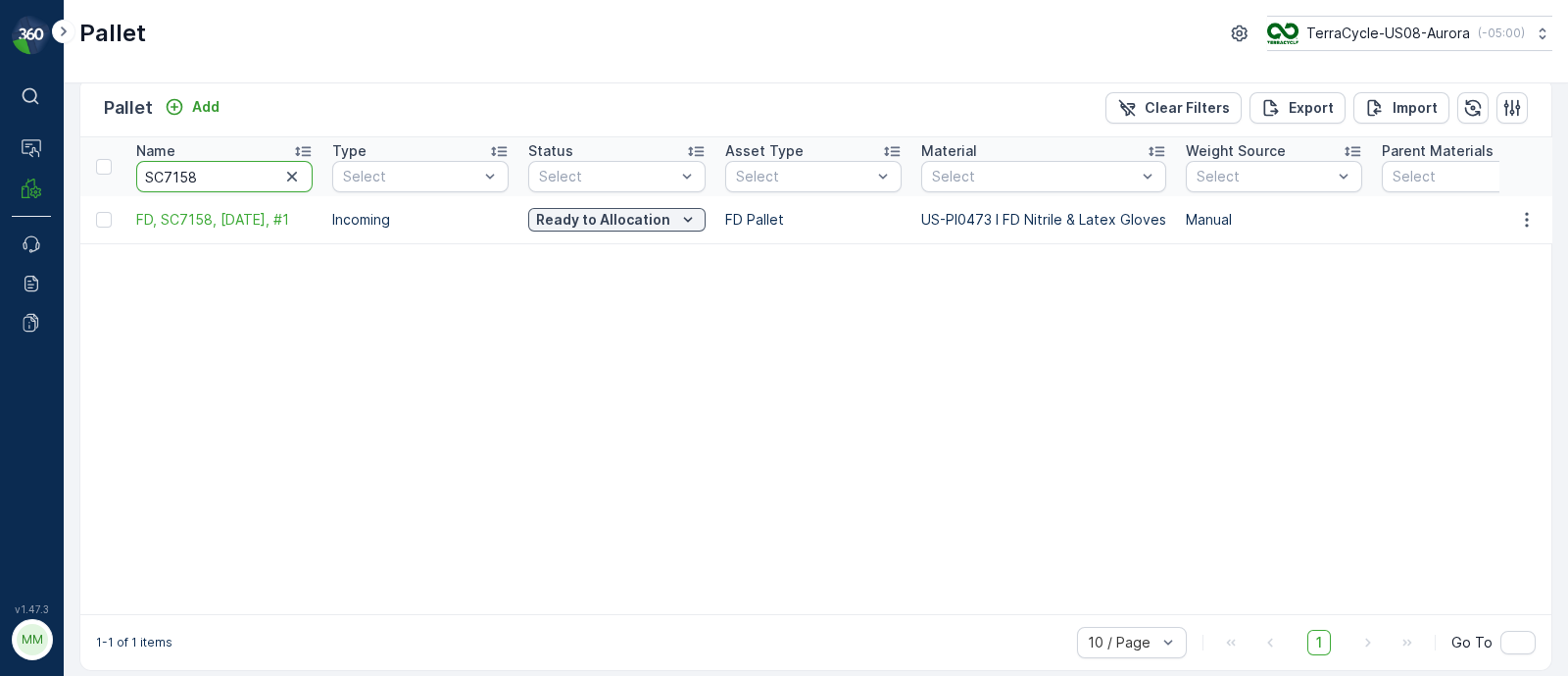
drag, startPoint x: 204, startPoint y: 178, endPoint x: 54, endPoint y: 199, distance: 151.5
click at [54, 199] on div "⌘B Operations MRF Events Reports Documents v 1.47.3 MM MRF.US08 Pallet TerraCyc…" at bounding box center [784, 338] width 1568 height 676
paste input "070"
type input "SC7070"
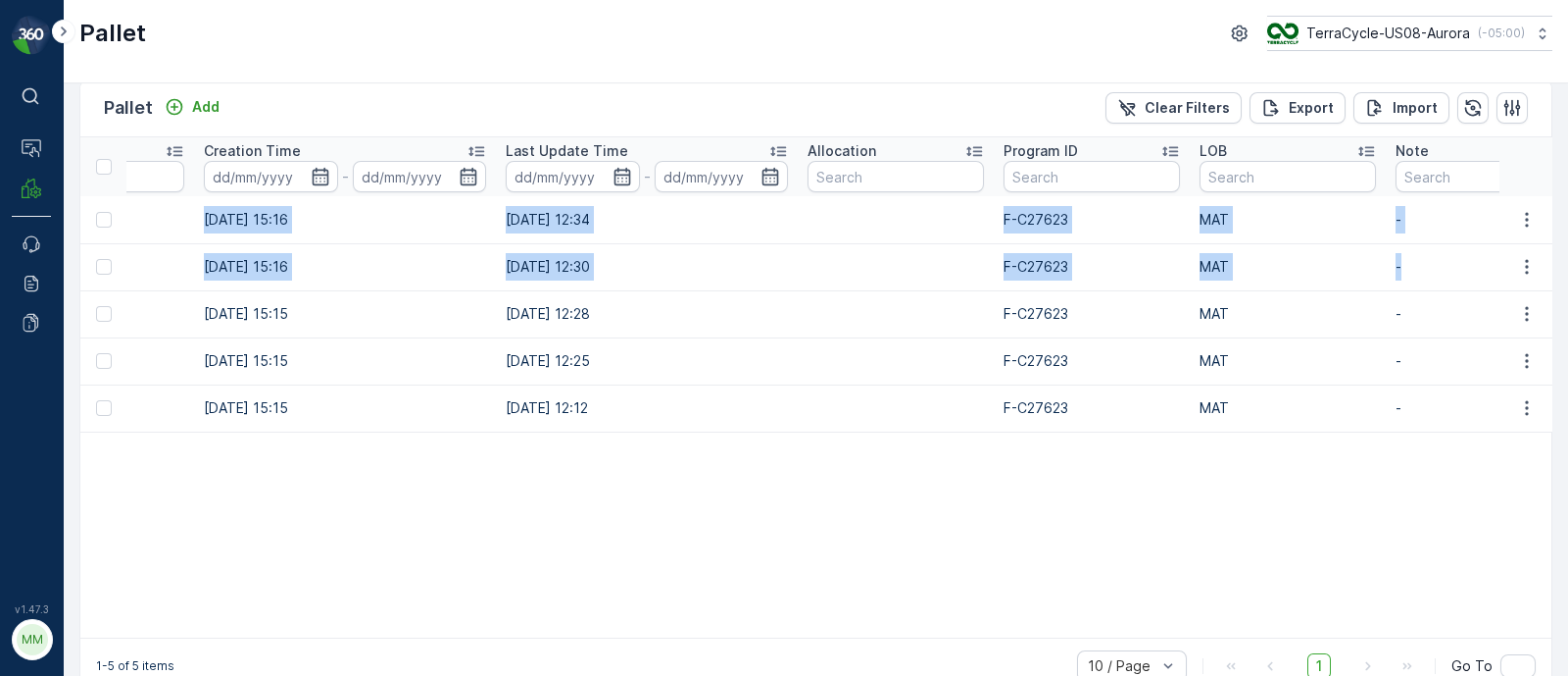
scroll to position [0, 2372]
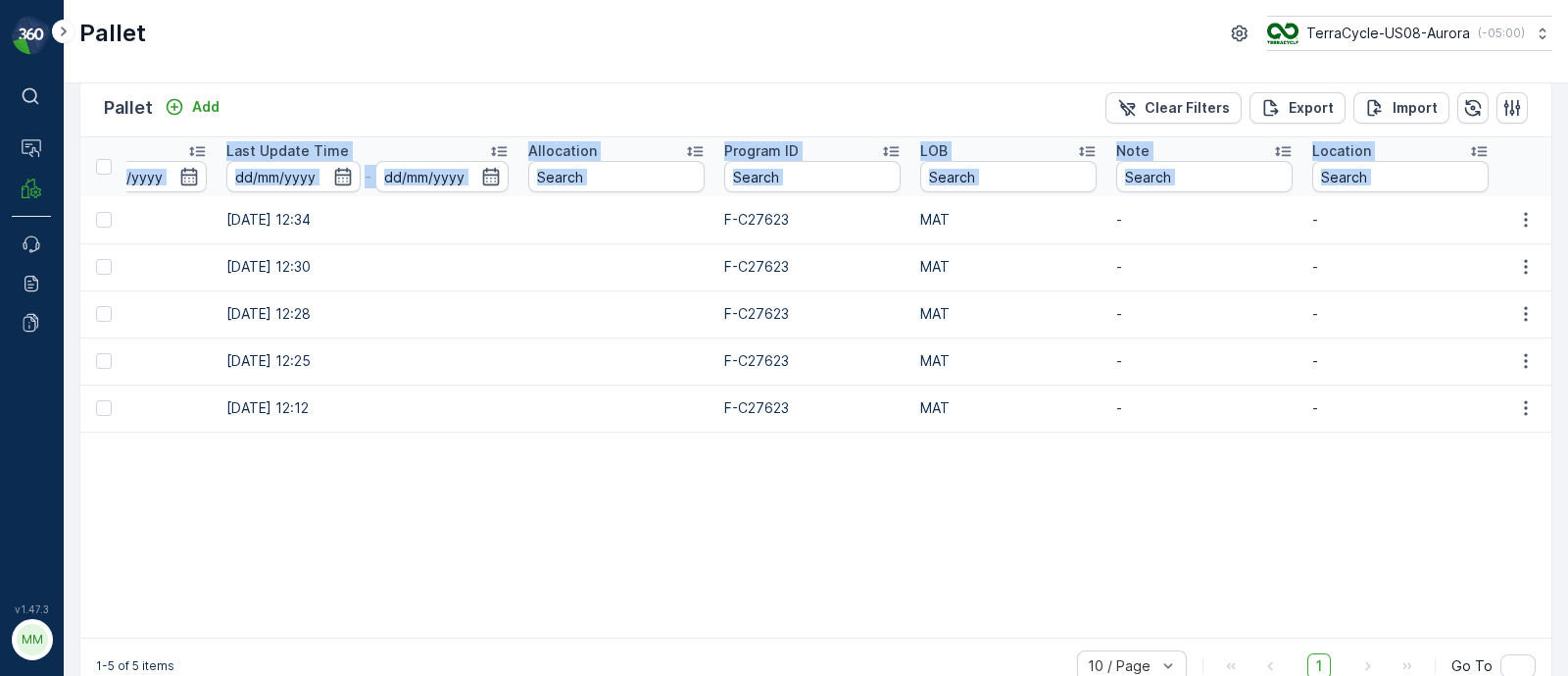
drag, startPoint x: 135, startPoint y: 211, endPoint x: 1567, endPoint y: 257, distance: 1432.7
click at [1567, 257] on div "Pallet Add Clear Filters Export Import Name SC7070 Type Select Status Select As…" at bounding box center [816, 379] width 1504 height 592
copy table "Name Type Select Status Select Asset Type Select Material Select Weight Source …"
drag, startPoint x: 223, startPoint y: 267, endPoint x: 271, endPoint y: 257, distance: 49.0
click at [226, 267] on td "[DATE] 12:30" at bounding box center [367, 266] width 301 height 47
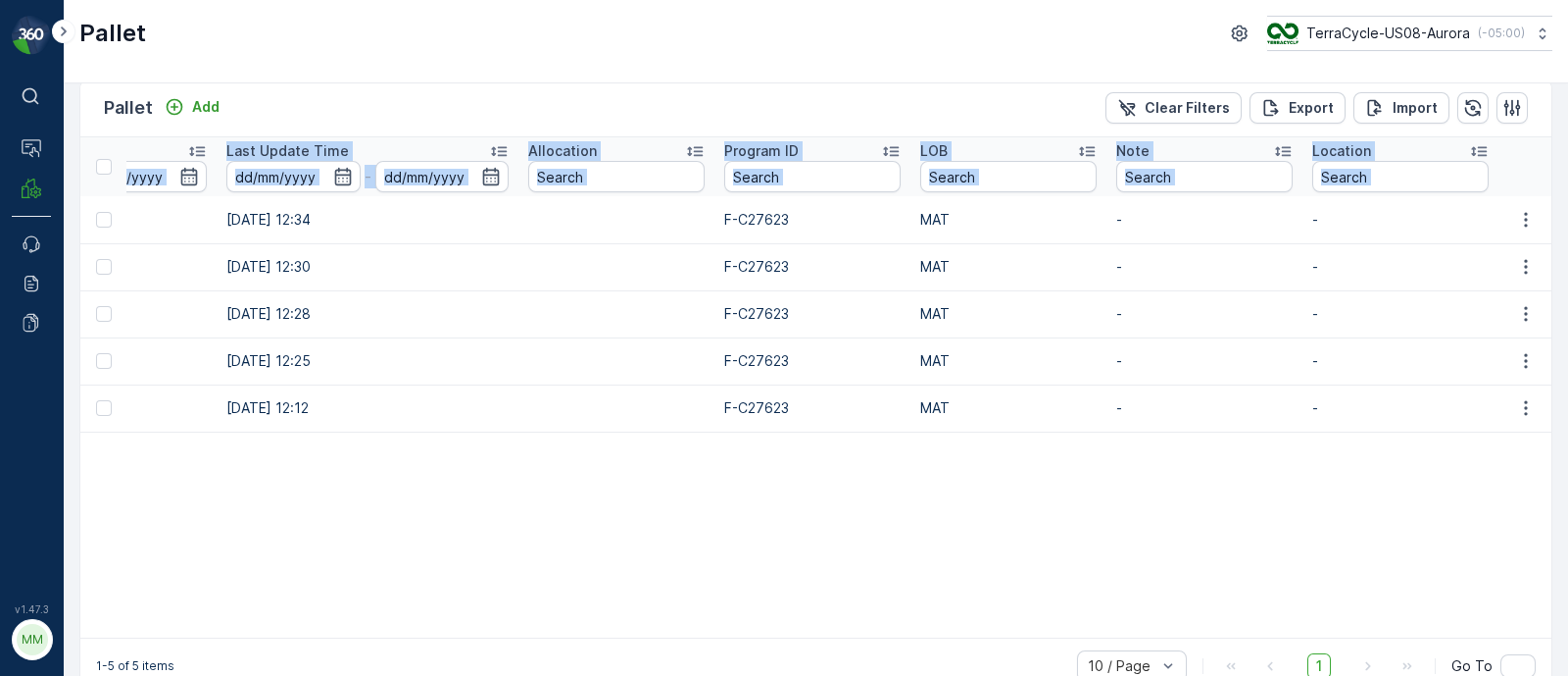
click at [313, 224] on td "[DATE] 12:34" at bounding box center [367, 219] width 301 height 47
click at [366, 218] on td "[DATE] 12:34" at bounding box center [367, 219] width 301 height 47
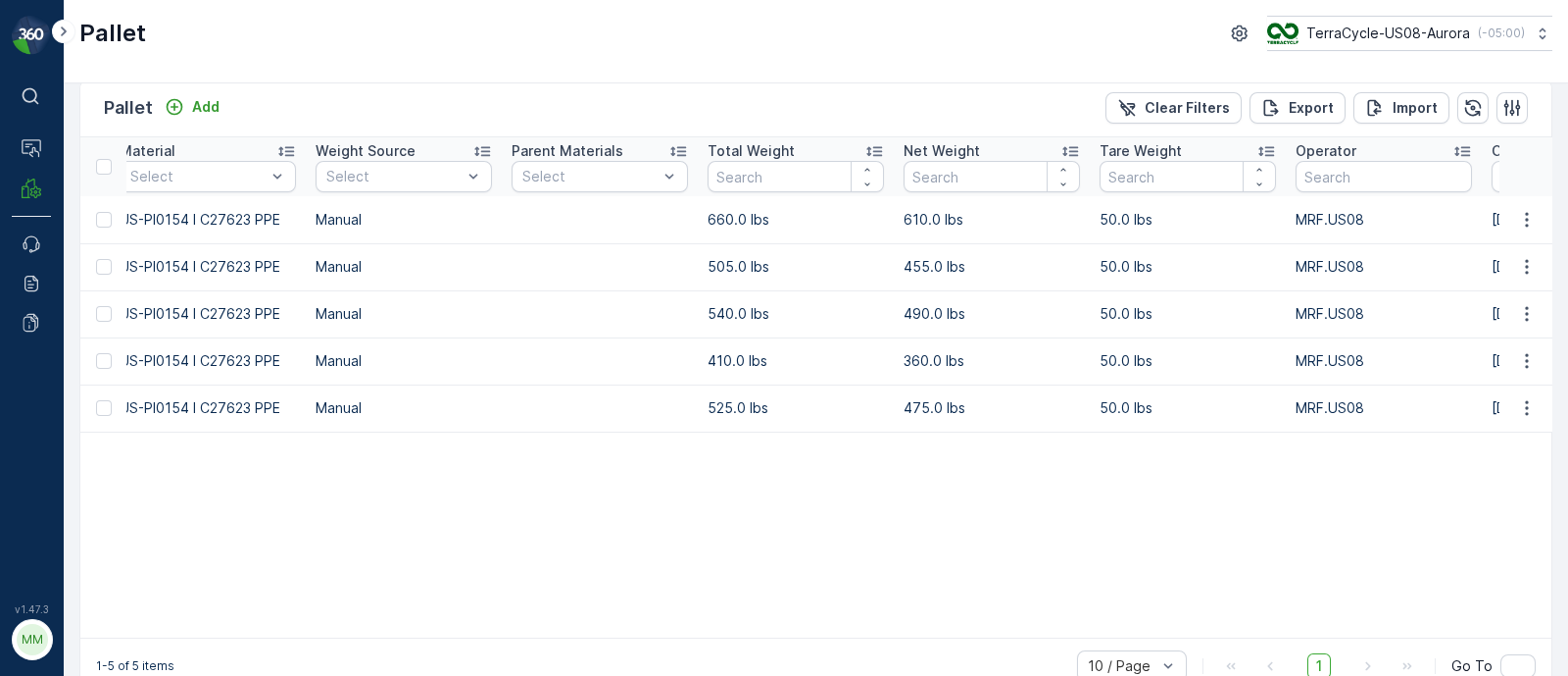
scroll to position [0, 0]
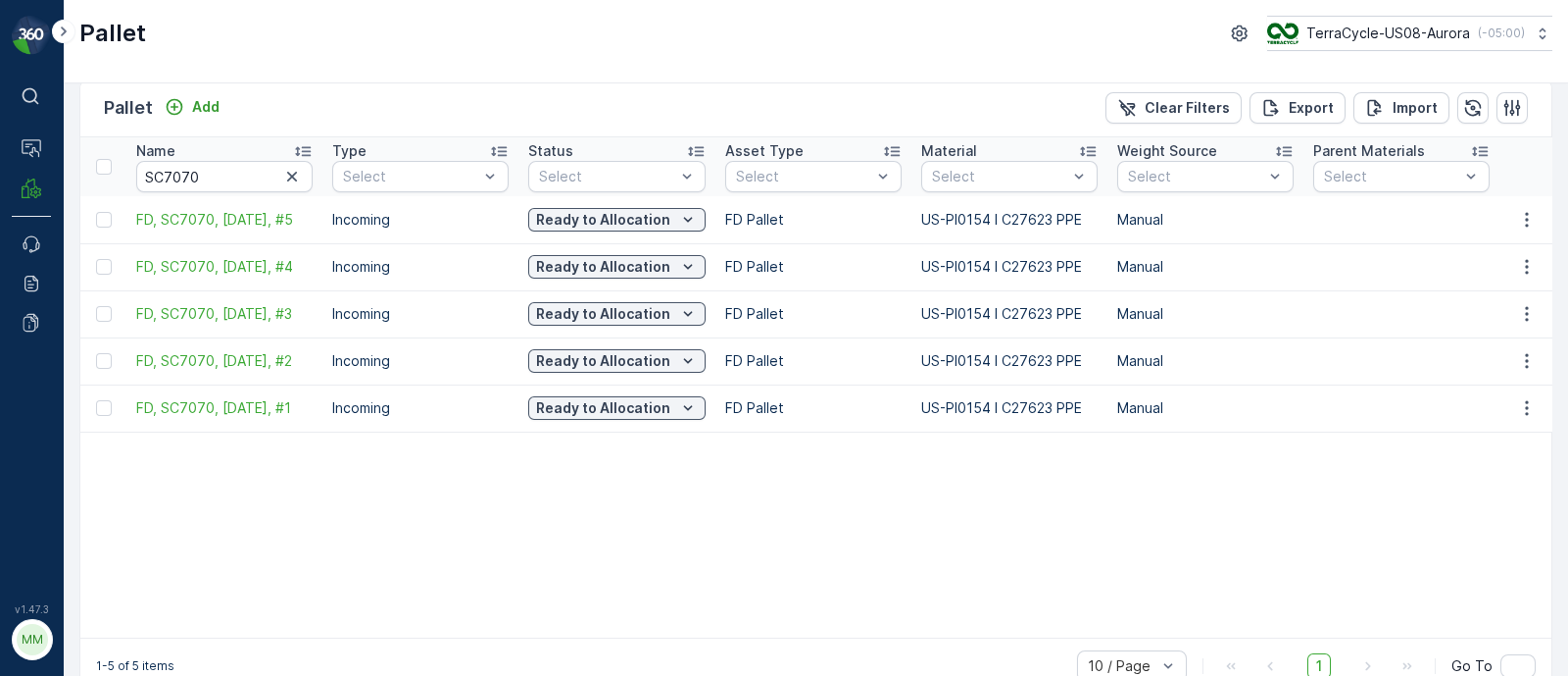
drag, startPoint x: 237, startPoint y: 215, endPoint x: 0, endPoint y: 264, distance: 242.0
click at [0, 264] on div "⌘B Operations MRF Events Reports Documents v 1.47.3 MM MRF.US08 Pallet TerraCyc…" at bounding box center [784, 338] width 1568 height 676
click at [246, 174] on input "SC7070" at bounding box center [224, 177] width 176 height 32
drag, startPoint x: 208, startPoint y: 163, endPoint x: 89, endPoint y: 178, distance: 119.9
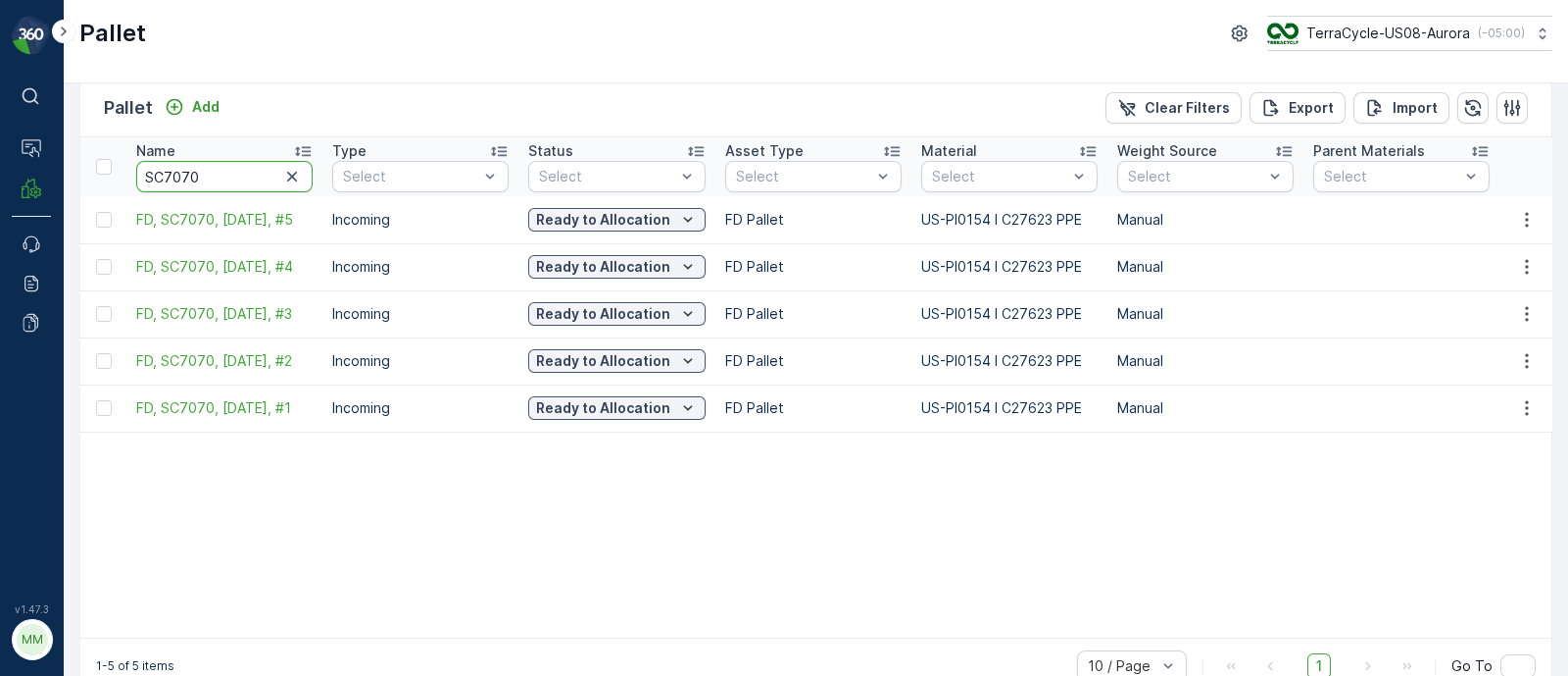
paste input "O56868-1"
type input "SO56868-1"
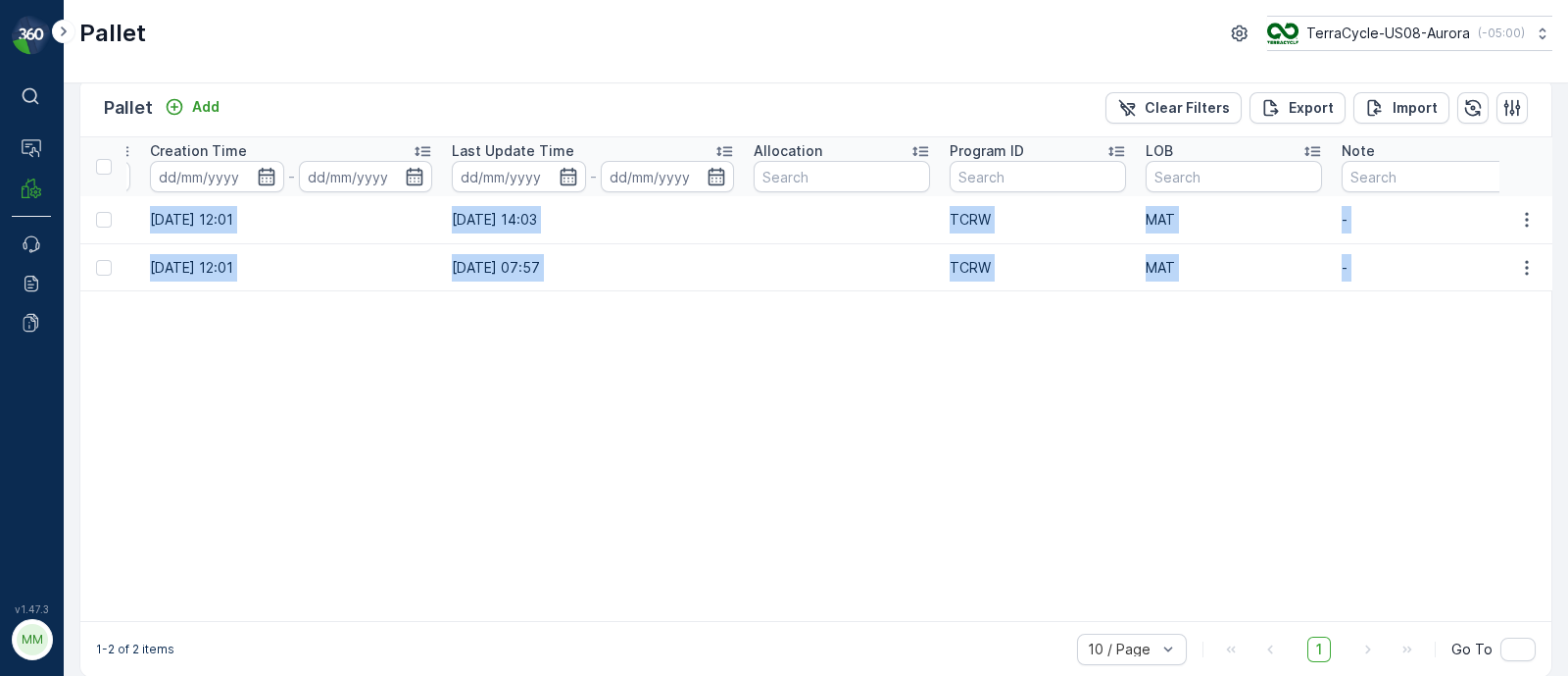
scroll to position [0, 2372]
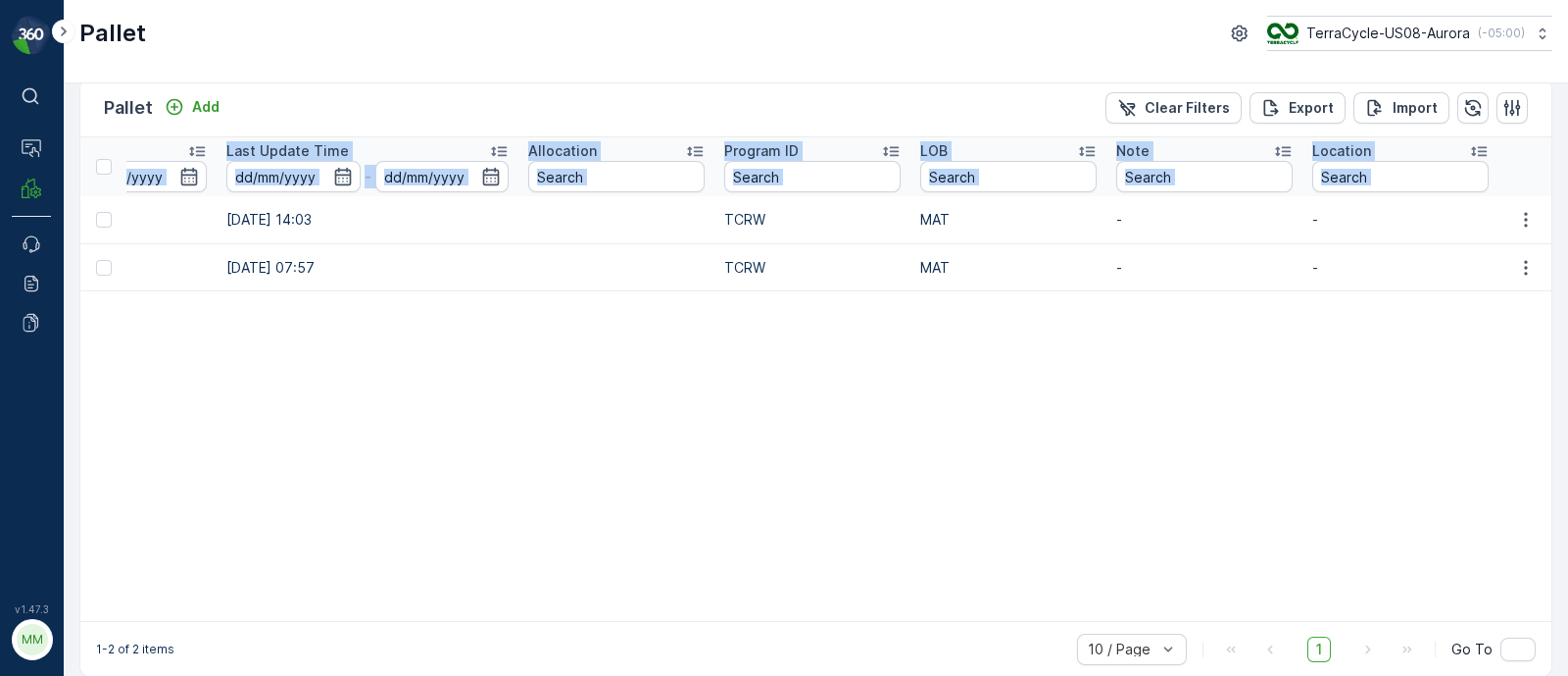
drag, startPoint x: 133, startPoint y: 203, endPoint x: 1567, endPoint y: 247, distance: 1434.7
click at [1567, 247] on div "Pallet Add Clear Filters Export Import Name SO56868-1 Type Select Status Select…" at bounding box center [816, 379] width 1504 height 592
copy table "Name Type Select Status Select Asset Type Select Material Select Weight Source …"
click at [284, 265] on td "[DATE] 07:57" at bounding box center [367, 267] width 301 height 47
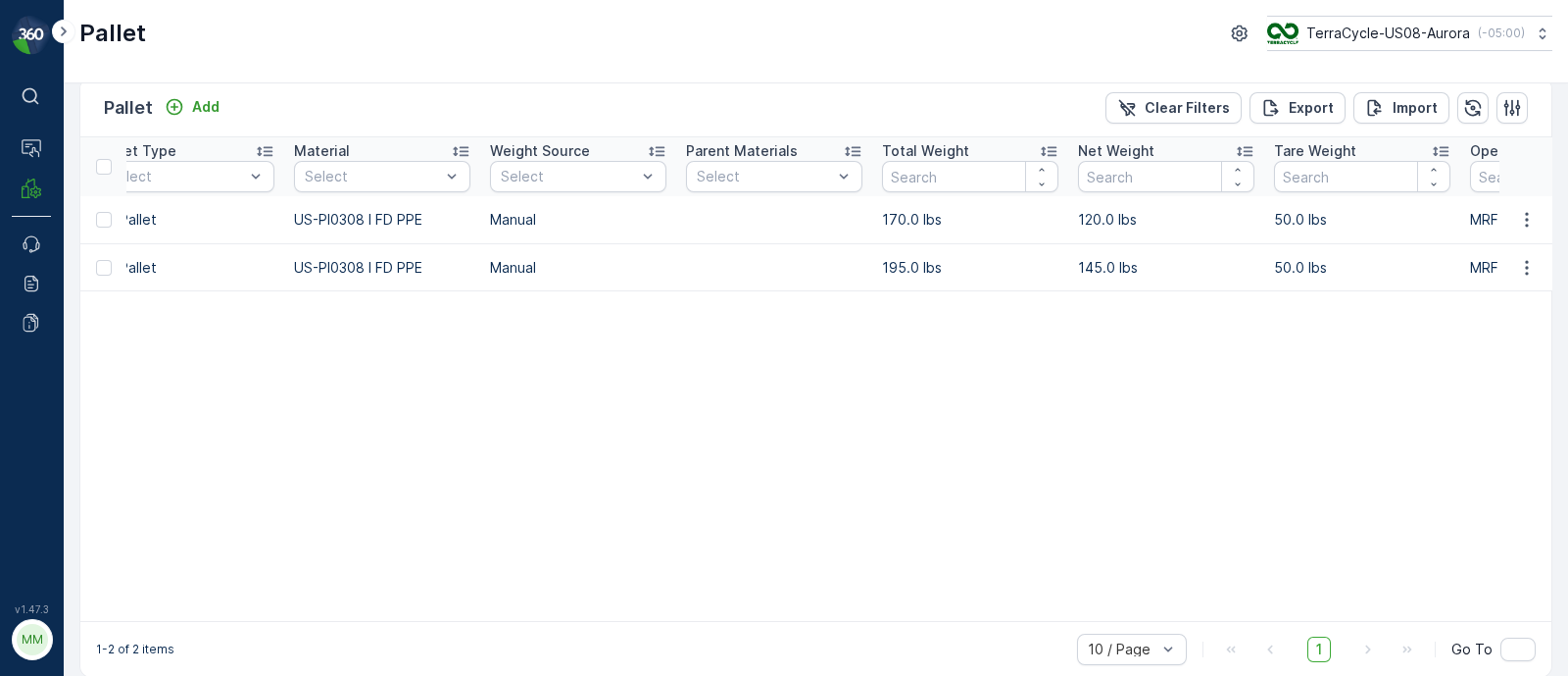
scroll to position [0, 0]
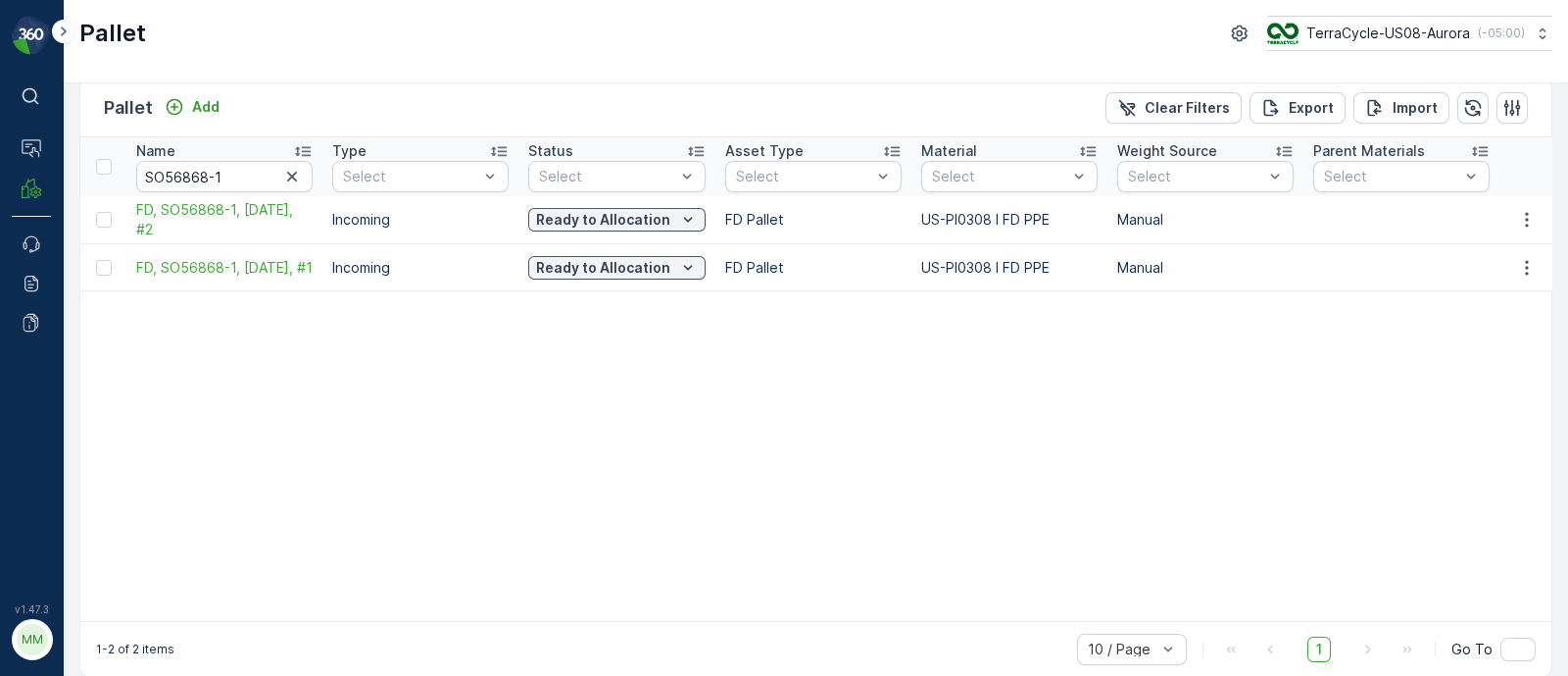
drag, startPoint x: 354, startPoint y: 264, endPoint x: 0, endPoint y: 267, distance: 354.0
click at [0, 267] on div "⌘B Operations MRF Events Reports Documents v 1.47.3 MM MRF.US08 Pallet TerraCyc…" at bounding box center [784, 338] width 1568 height 676
click at [231, 168] on input "SO56868-1" at bounding box center [224, 177] width 176 height 32
drag, startPoint x: 176, startPoint y: 164, endPoint x: 101, endPoint y: 153, distance: 75.8
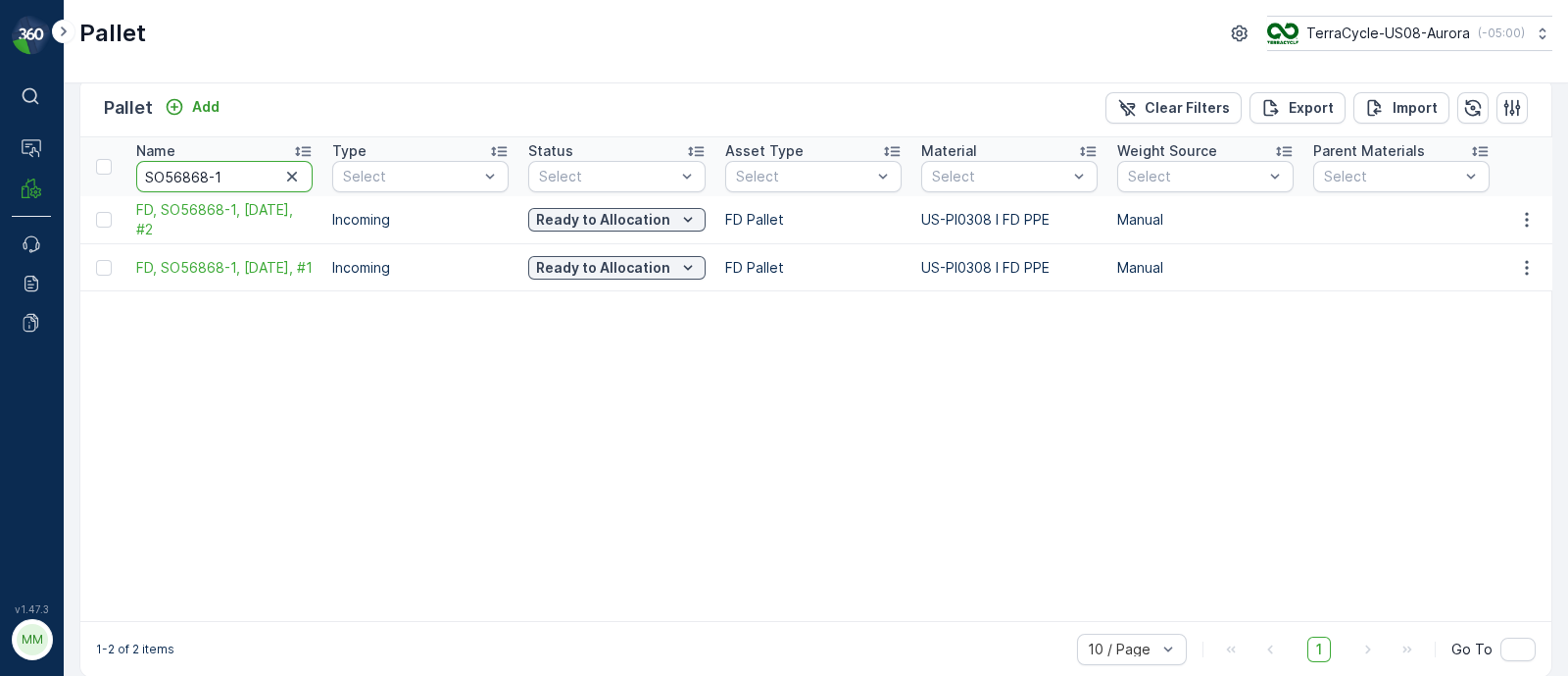
paste input "C5435"
type input "SC5435"
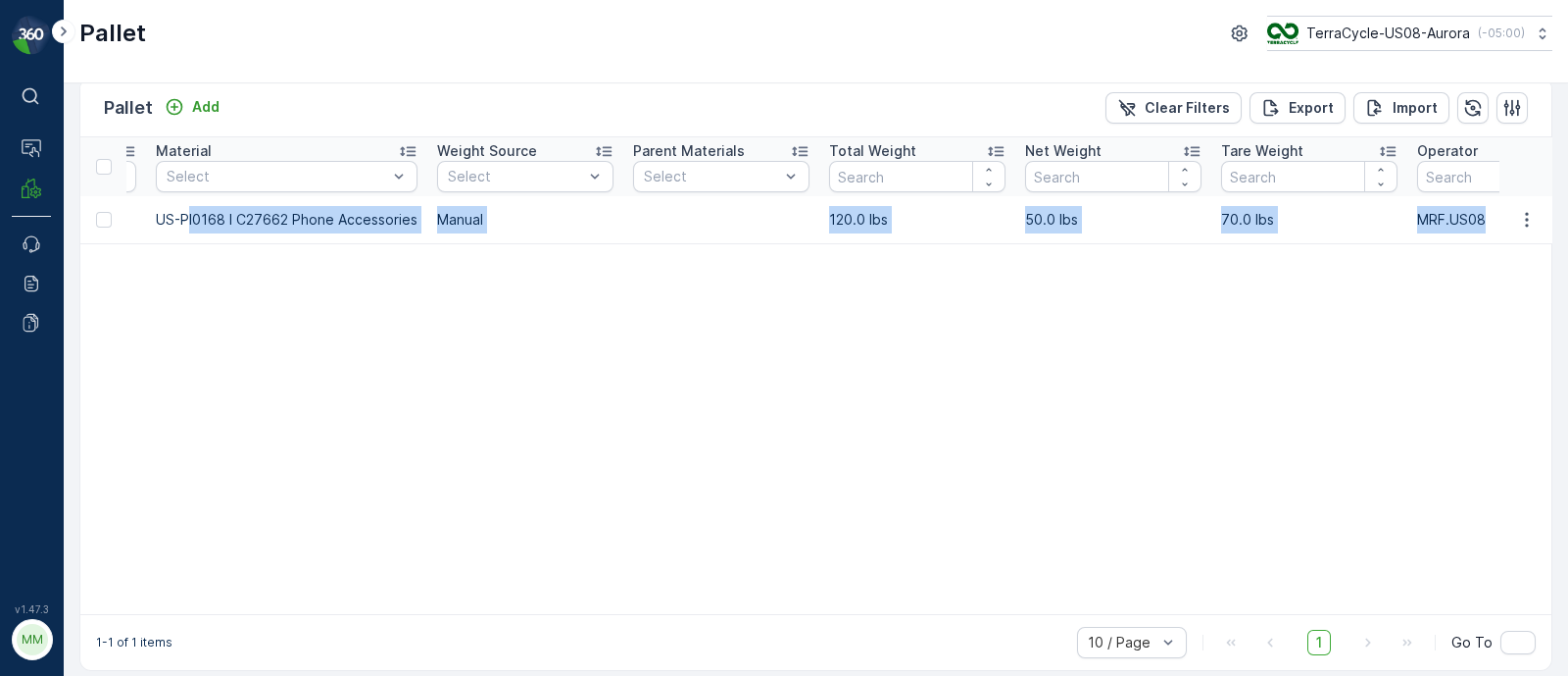
drag, startPoint x: 950, startPoint y: 219, endPoint x: 1567, endPoint y: 227, distance: 617.1
click at [1567, 227] on div "Pallet Add Clear Filters Export Import Name SC5435 Type Select Status Select As…" at bounding box center [816, 379] width 1504 height 592
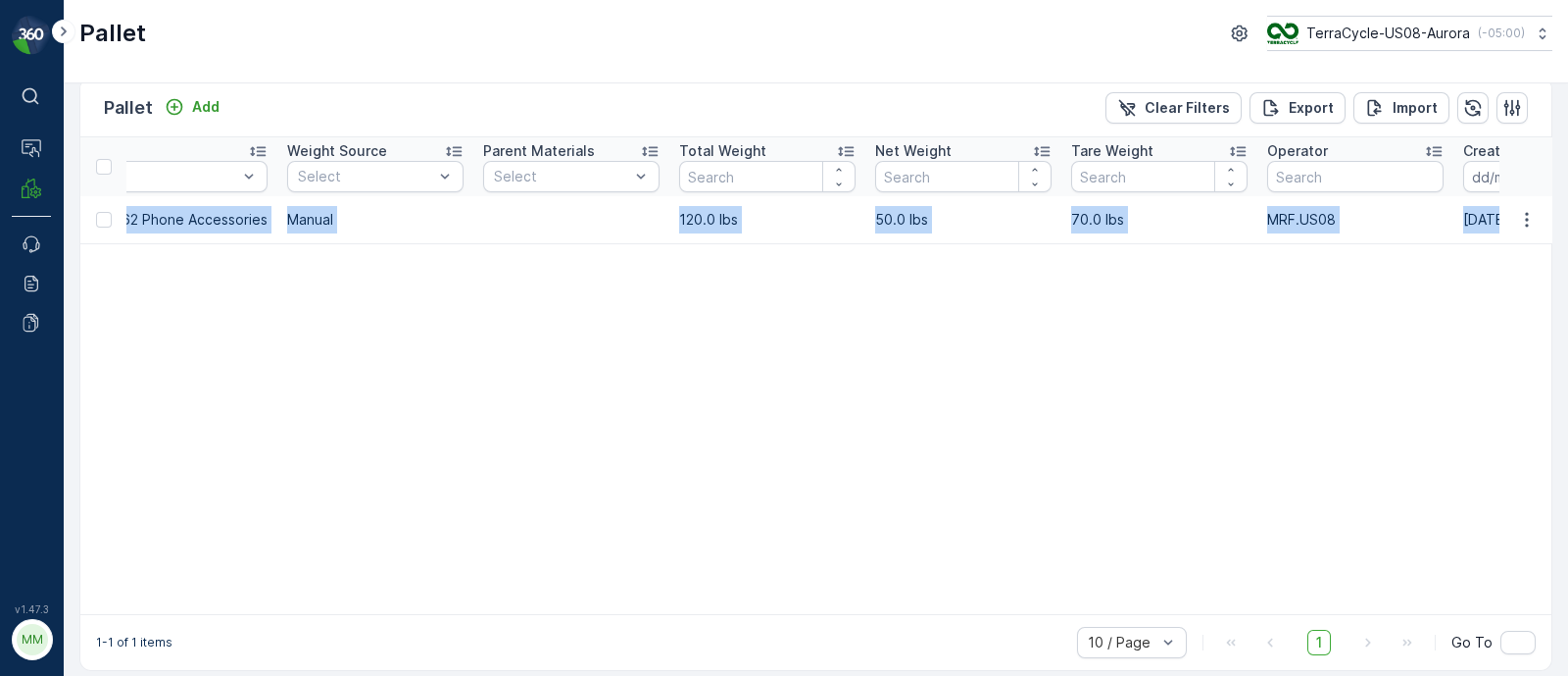
click at [165, 241] on td "US-PI0168 I C27662 Phone Accessories" at bounding box center [136, 219] width 282 height 47
click at [323, 217] on td "Manual" at bounding box center [375, 219] width 196 height 47
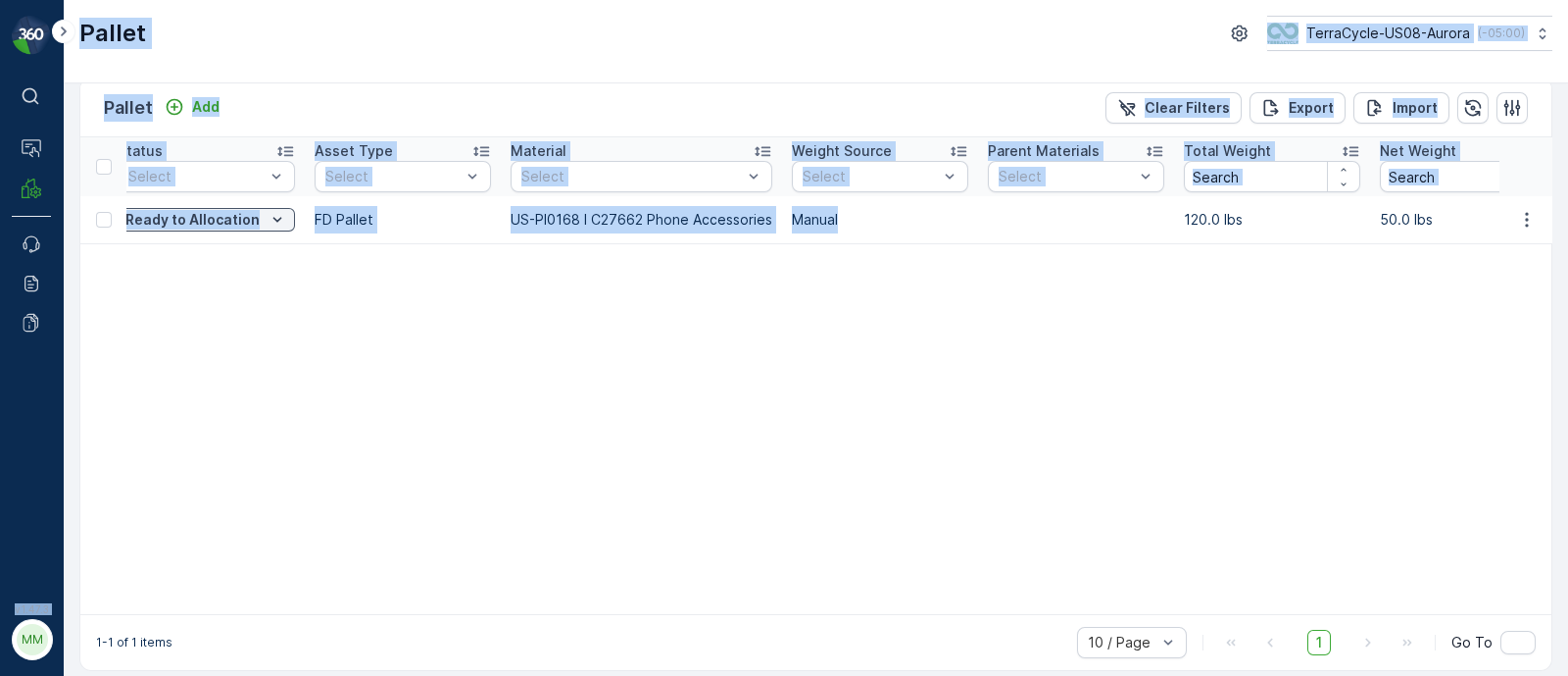
scroll to position [0, 0]
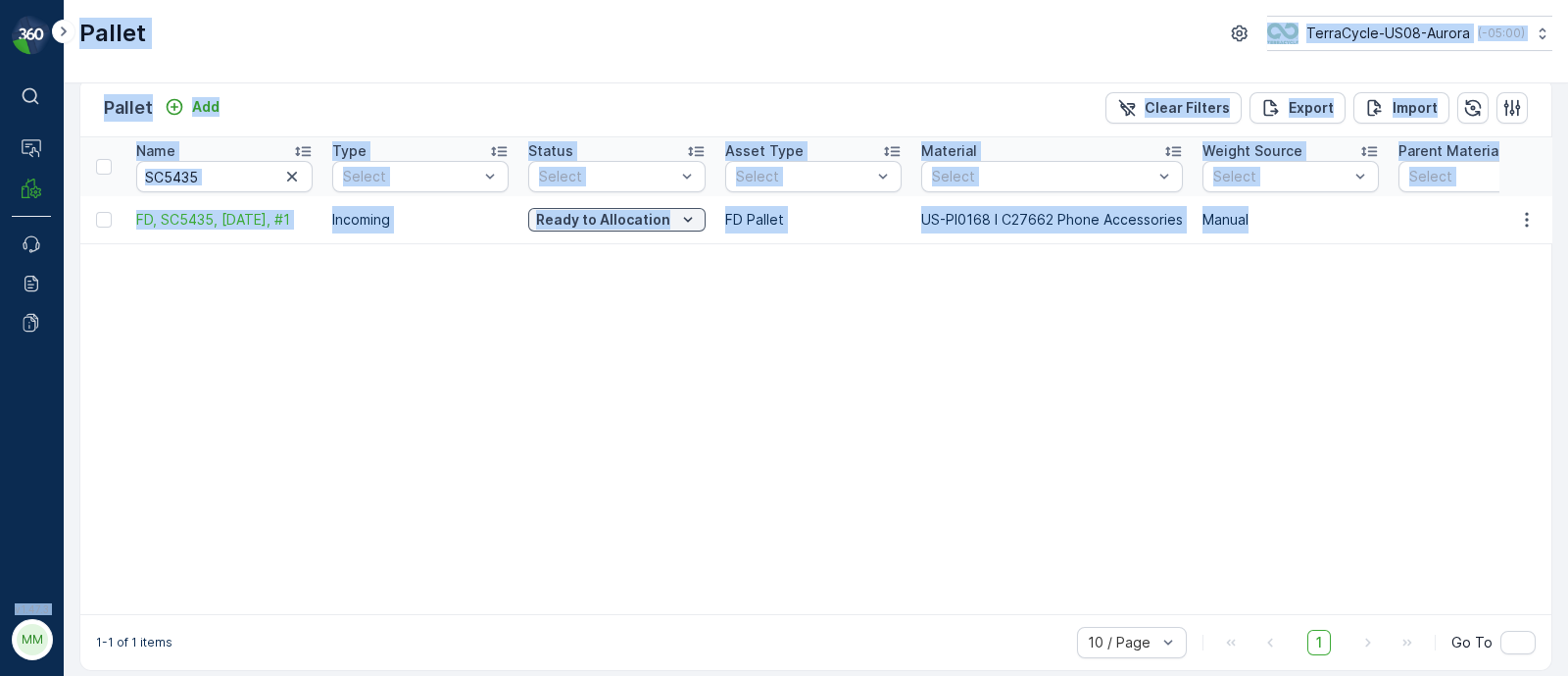
drag, startPoint x: 352, startPoint y: 217, endPoint x: 0, endPoint y: 245, distance: 353.1
click at [0, 245] on div "⌘B Operations MRF Events Reports Documents v 1.47.3 MM MRF.US08 Pallet TerraCyc…" at bounding box center [784, 338] width 1568 height 676
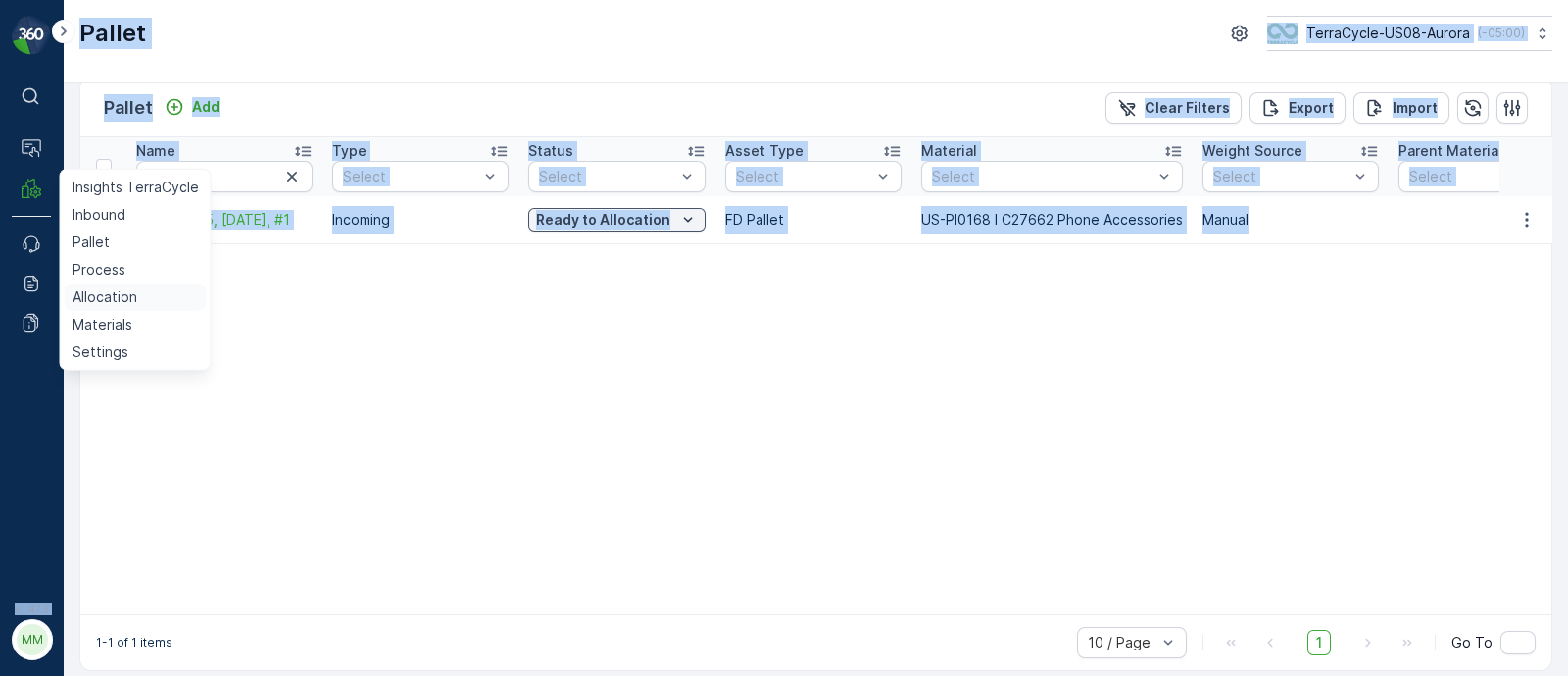
click at [94, 298] on p "Allocation" at bounding box center [104, 298] width 65 height 20
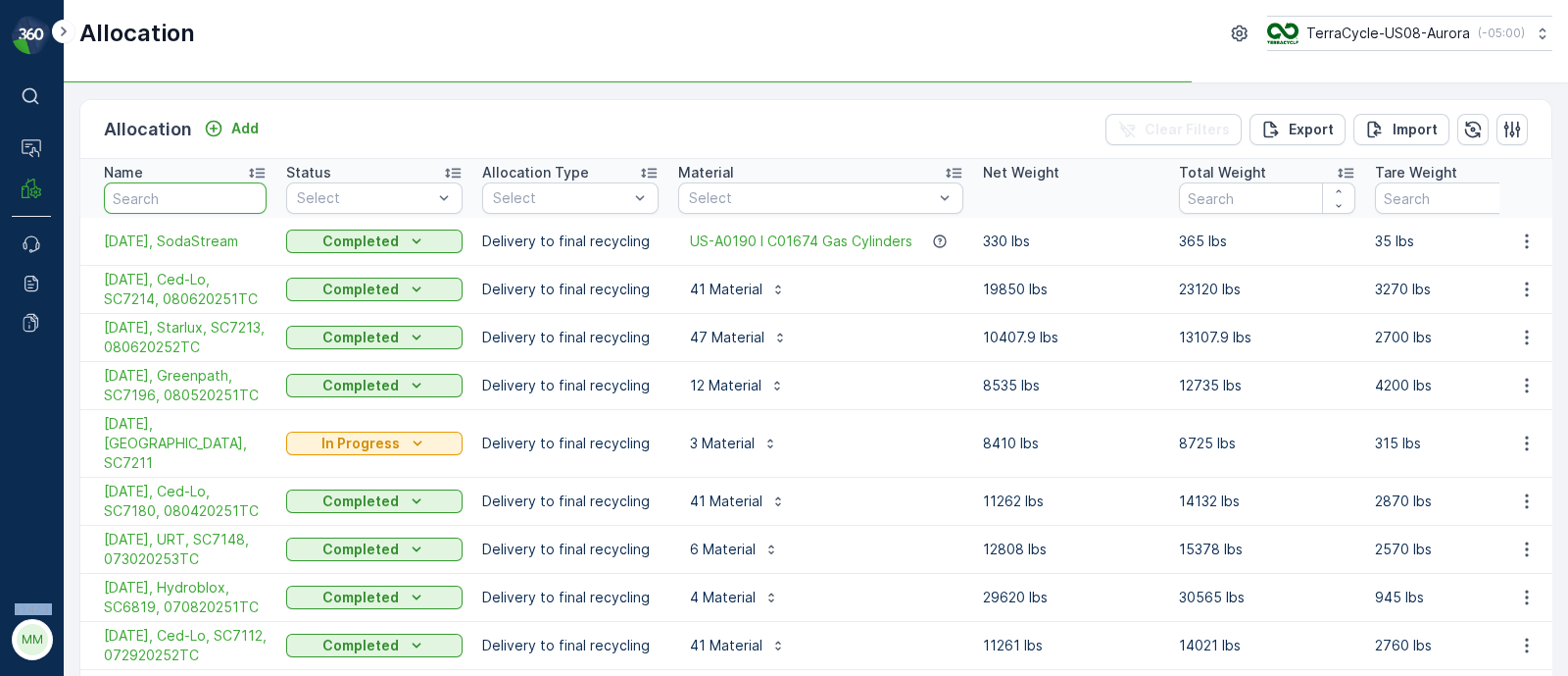
click at [164, 208] on input "text" at bounding box center [185, 198] width 163 height 32
type input "temp"
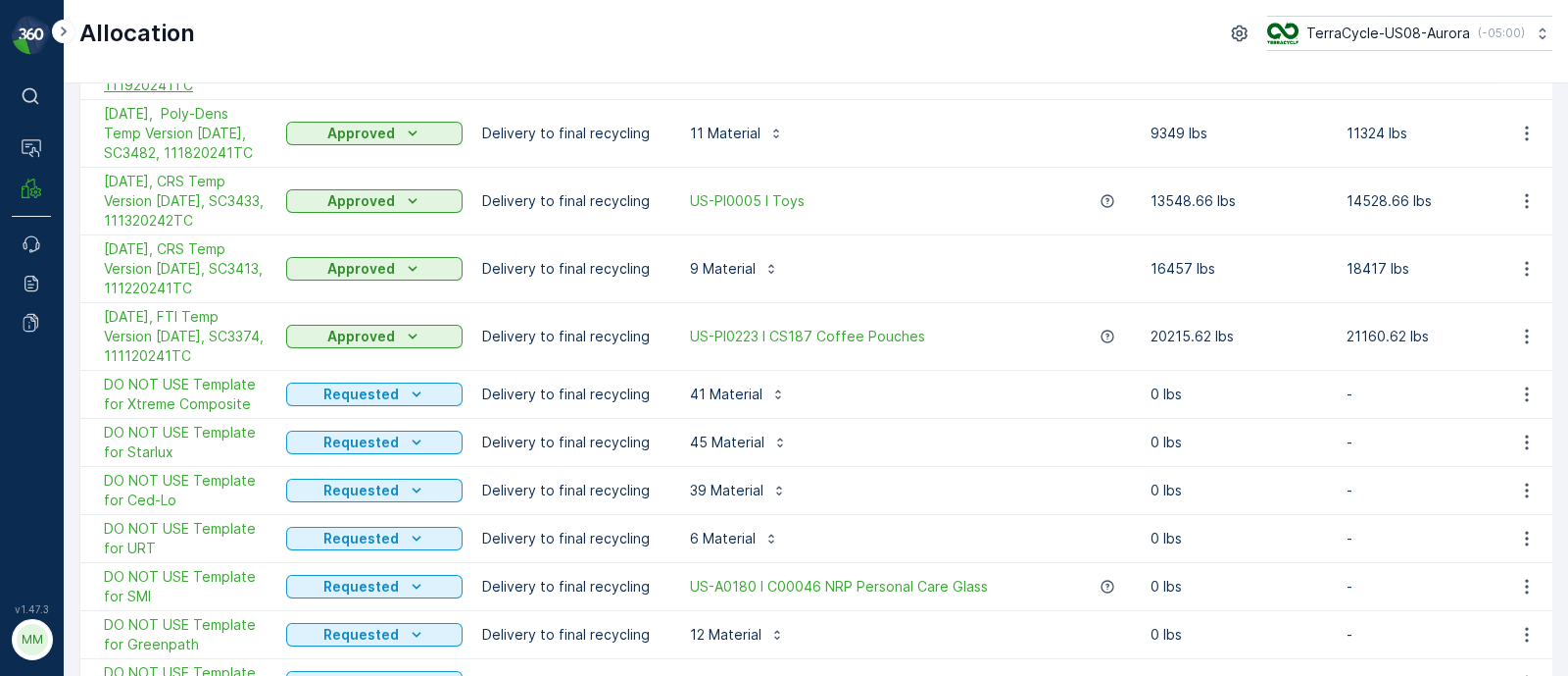
scroll to position [367, 0]
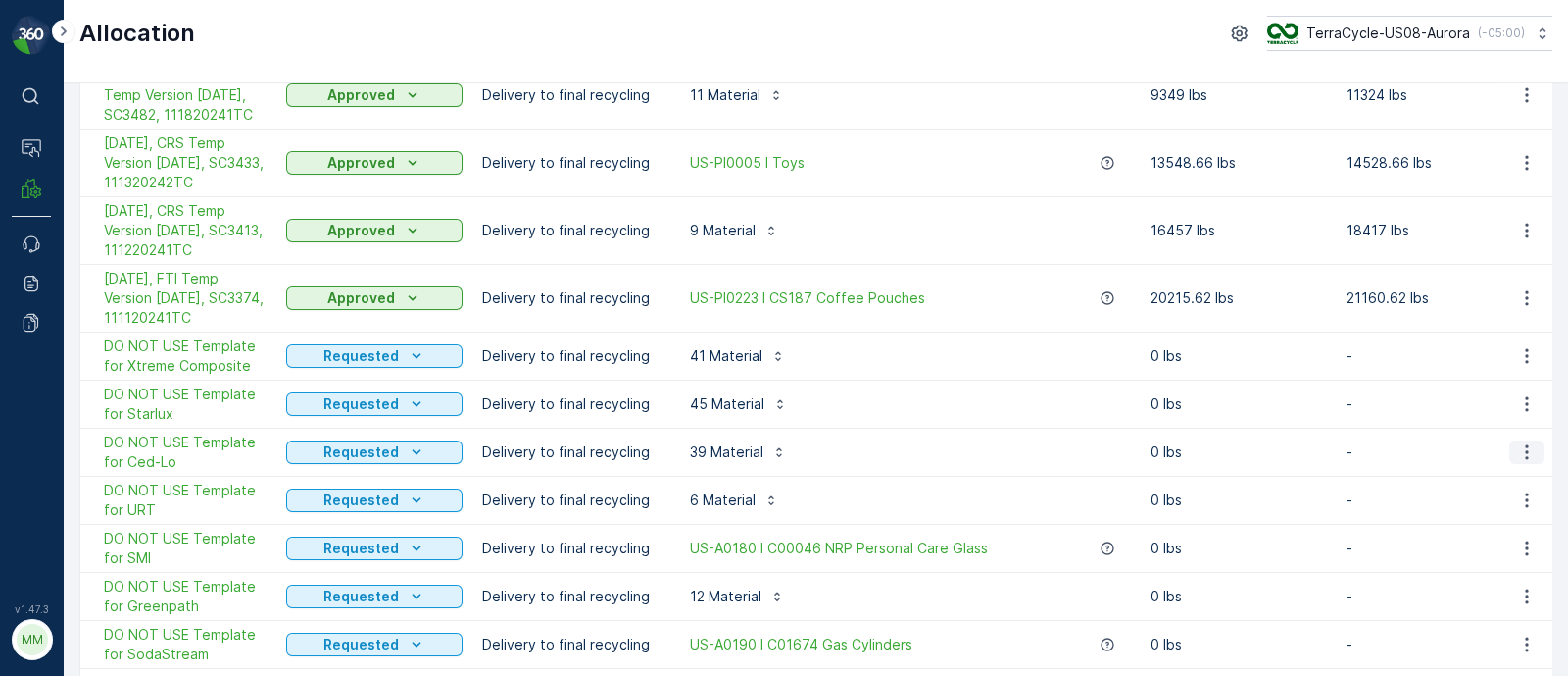
click at [1518, 449] on icon "button" at bounding box center [1527, 452] width 20 height 20
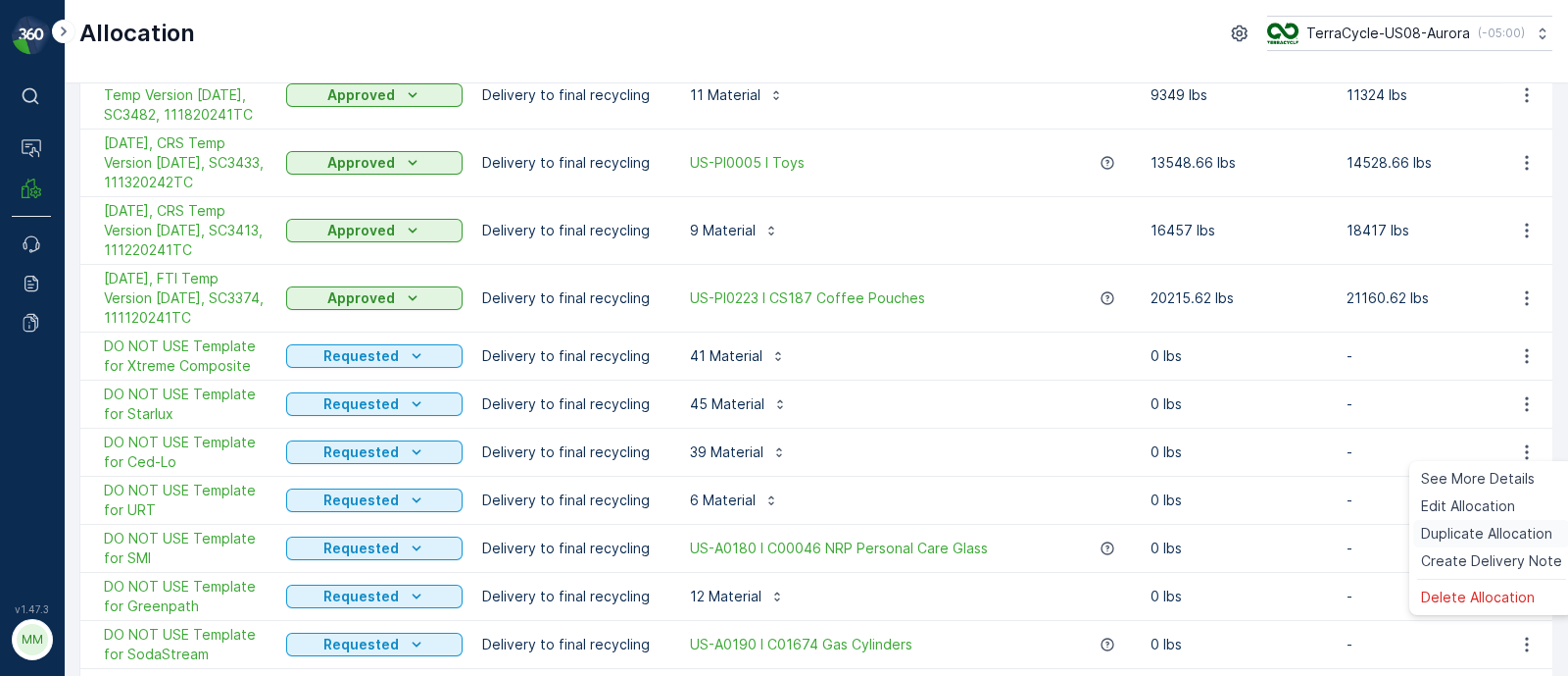
click at [1475, 530] on span "Duplicate Allocation" at bounding box center [1486, 534] width 131 height 20
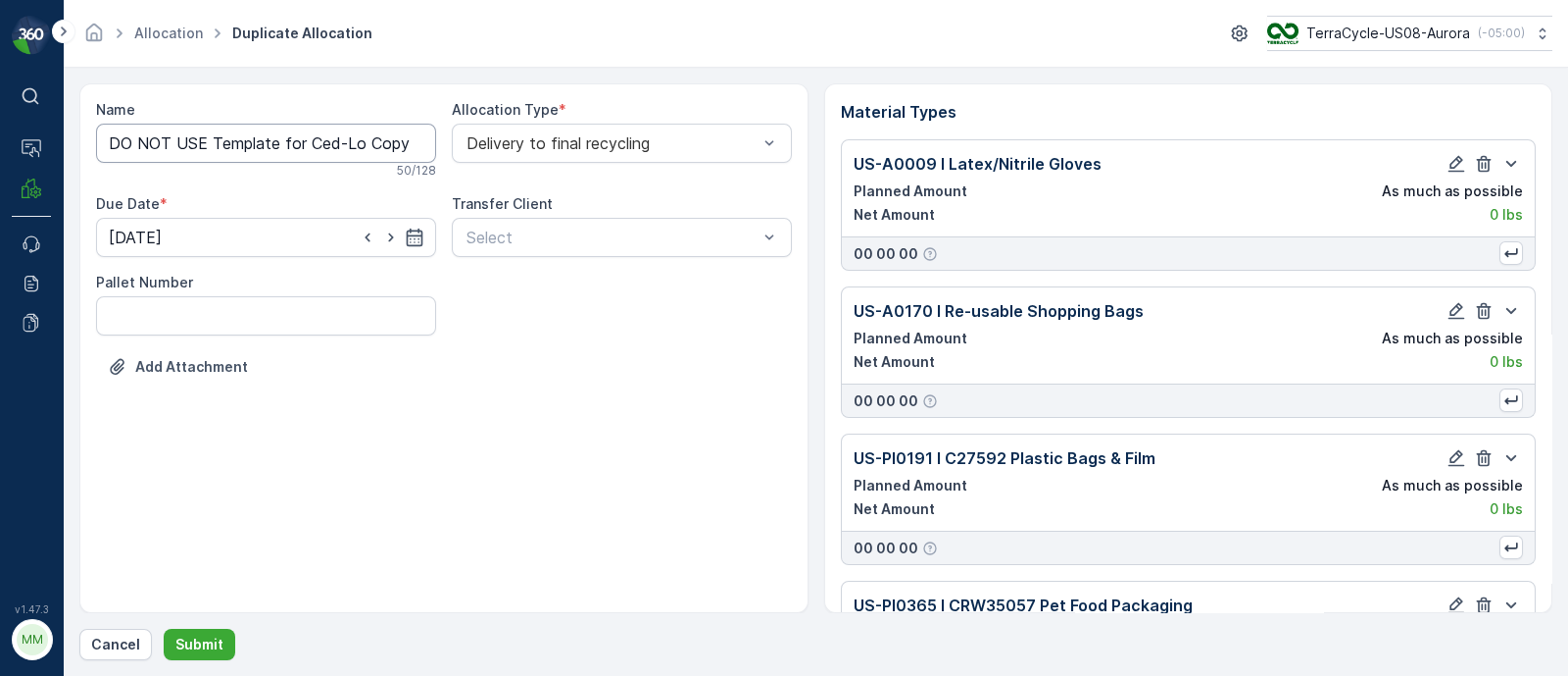
click at [201, 145] on input "DO NOT USE Template for Ced-Lo Copy #1754923935729" at bounding box center [267, 142] width 340 height 39
drag, startPoint x: 301, startPoint y: 142, endPoint x: 94, endPoint y: 144, distance: 207.0
click at [94, 148] on div "Name DO NOT USE Template for Ced-Lo Copy #1754923935729 50 / 128 Allocation Typ…" at bounding box center [444, 348] width 729 height 530
drag, startPoint x: 283, startPoint y: 139, endPoint x: 595, endPoint y: 160, distance: 312.7
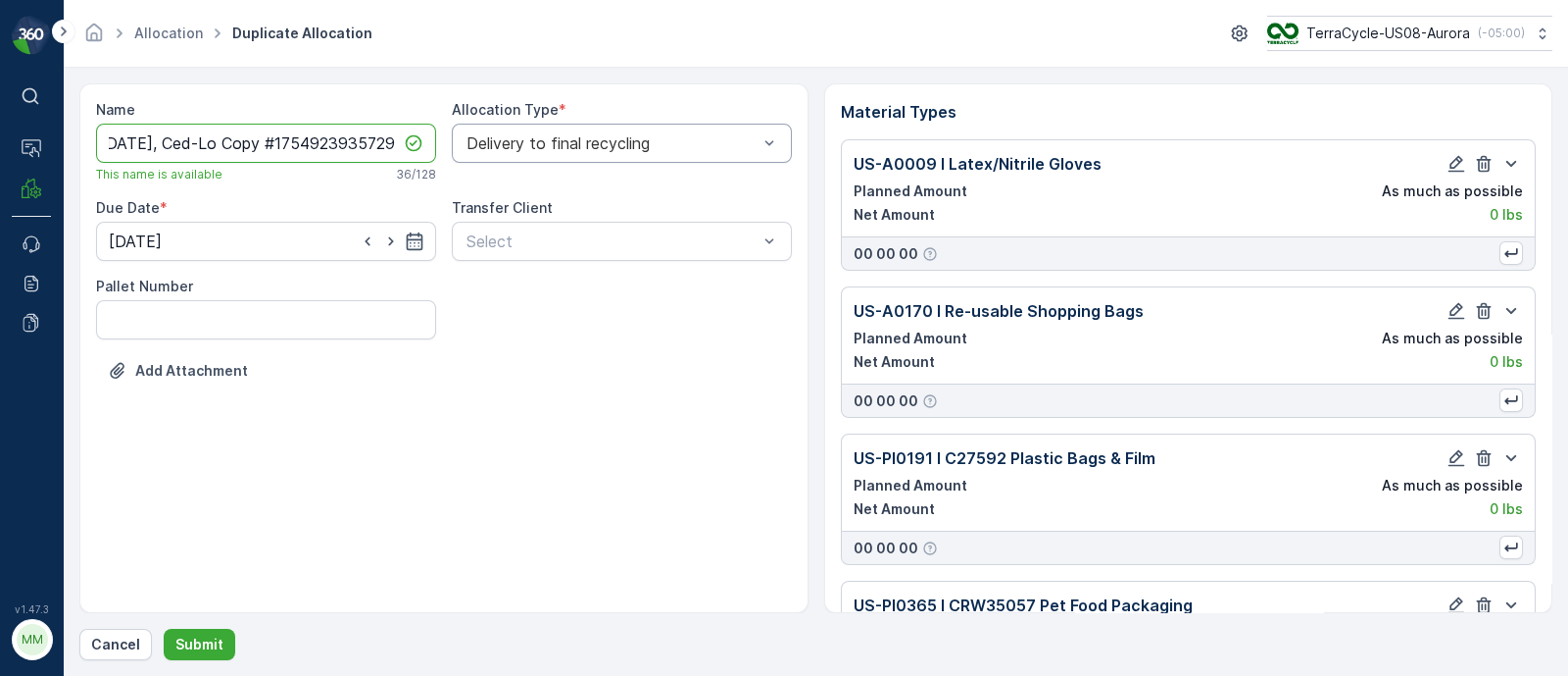
click at [593, 161] on div "Name [DATE], Ced-Lo Copy #1754923935729 This name is available 36 / 128 Allocat…" at bounding box center [444, 254] width 695 height 310
paste input "In Progress-Incoming In Progress-Processing In stock-Incoming In stock-Outgoing…"
click at [278, 138] on input "[DATE], Ced-Lo," at bounding box center [267, 142] width 340 height 39
paste input "SC7267 / [PERSON_NAME] / 081120251TC"
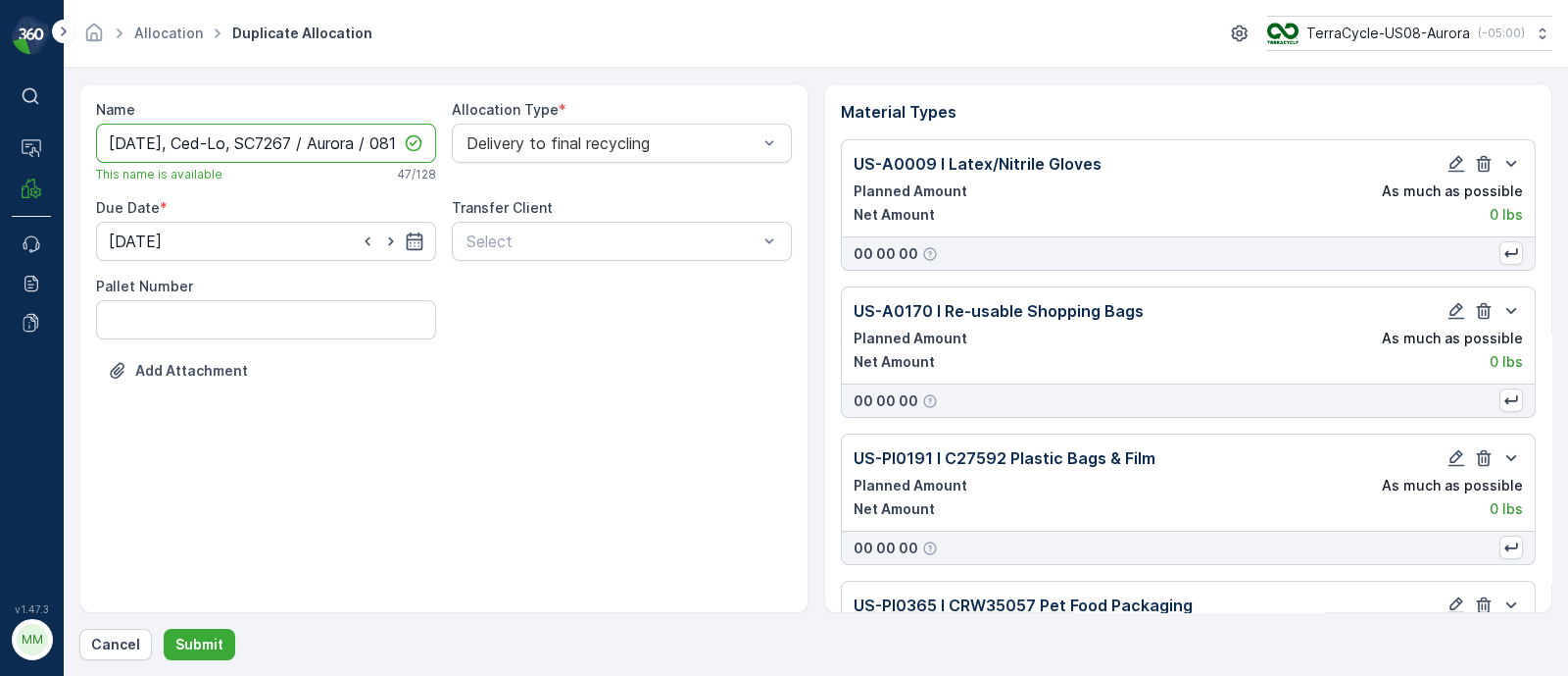
scroll to position [0, 90]
drag, startPoint x: 294, startPoint y: 140, endPoint x: 216, endPoint y: 136, distance: 78.1
click at [216, 136] on input "[DATE], Ced-Lo, SC7267 / Aurora / 081120251TC" at bounding box center [267, 142] width 340 height 39
type input "[DATE], Ced-Lo, SC7267, 081120251TC"
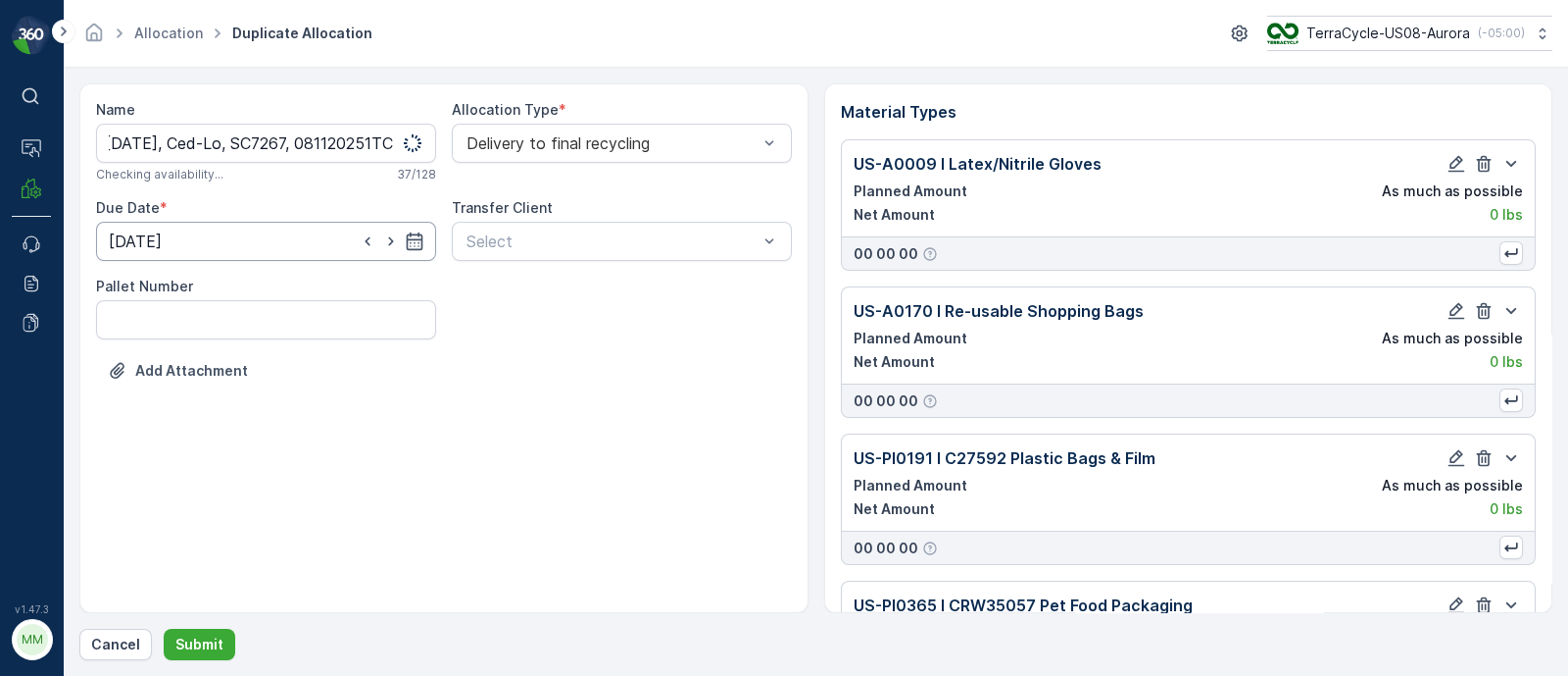
click at [230, 236] on input "[DATE]" at bounding box center [267, 241] width 340 height 39
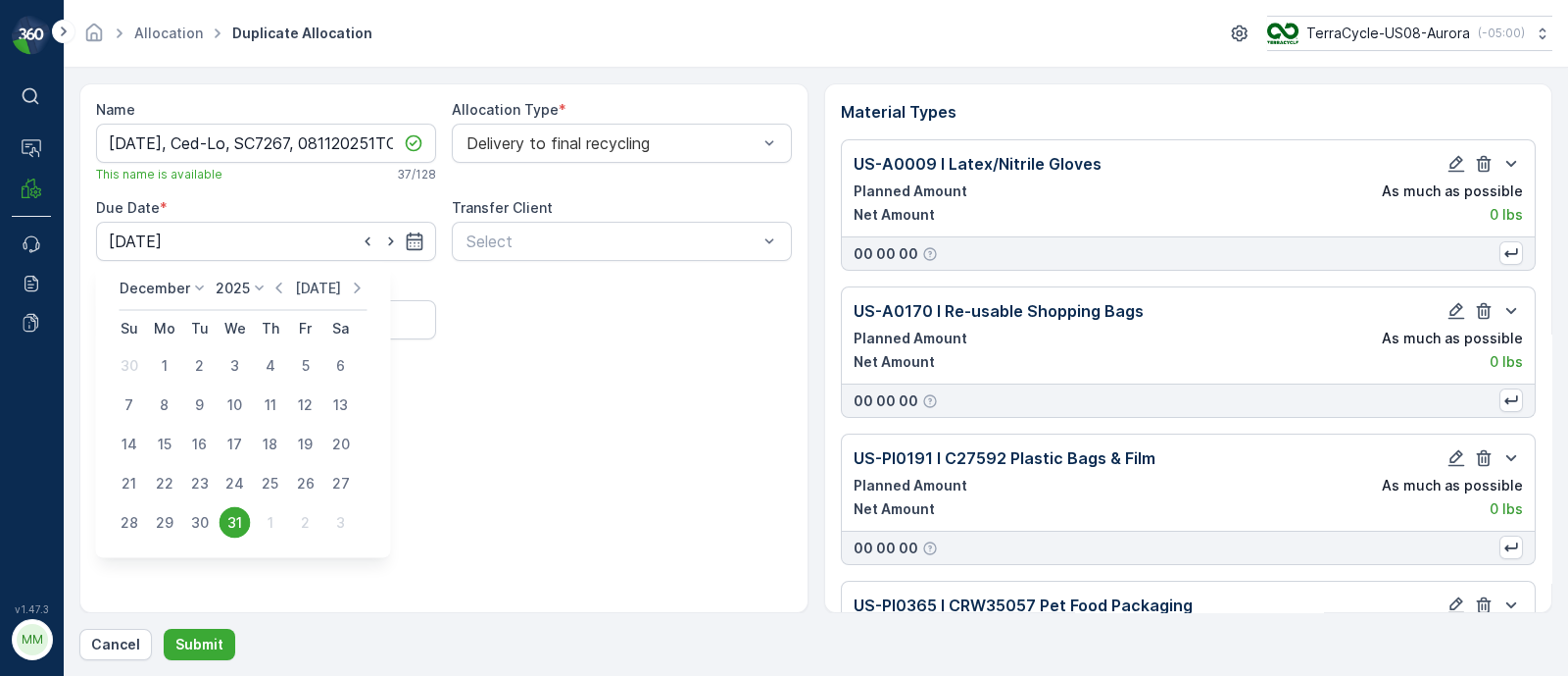
click at [329, 286] on p "[DATE]" at bounding box center [318, 289] width 46 height 20
click at [202, 450] on div "12" at bounding box center [200, 444] width 32 height 32
type input "[DATE]"
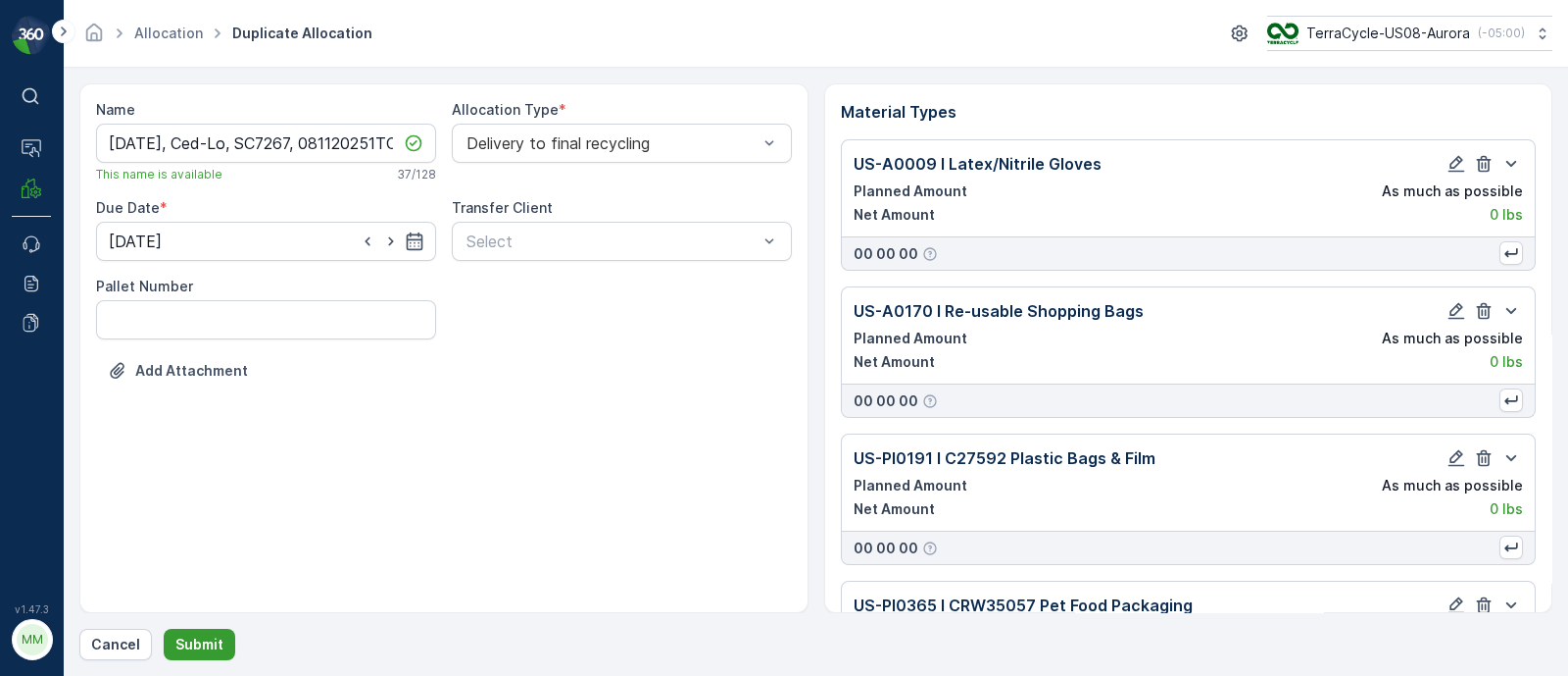
click at [191, 649] on p "Submit" at bounding box center [199, 644] width 48 height 20
